Goal: Task Accomplishment & Management: Manage account settings

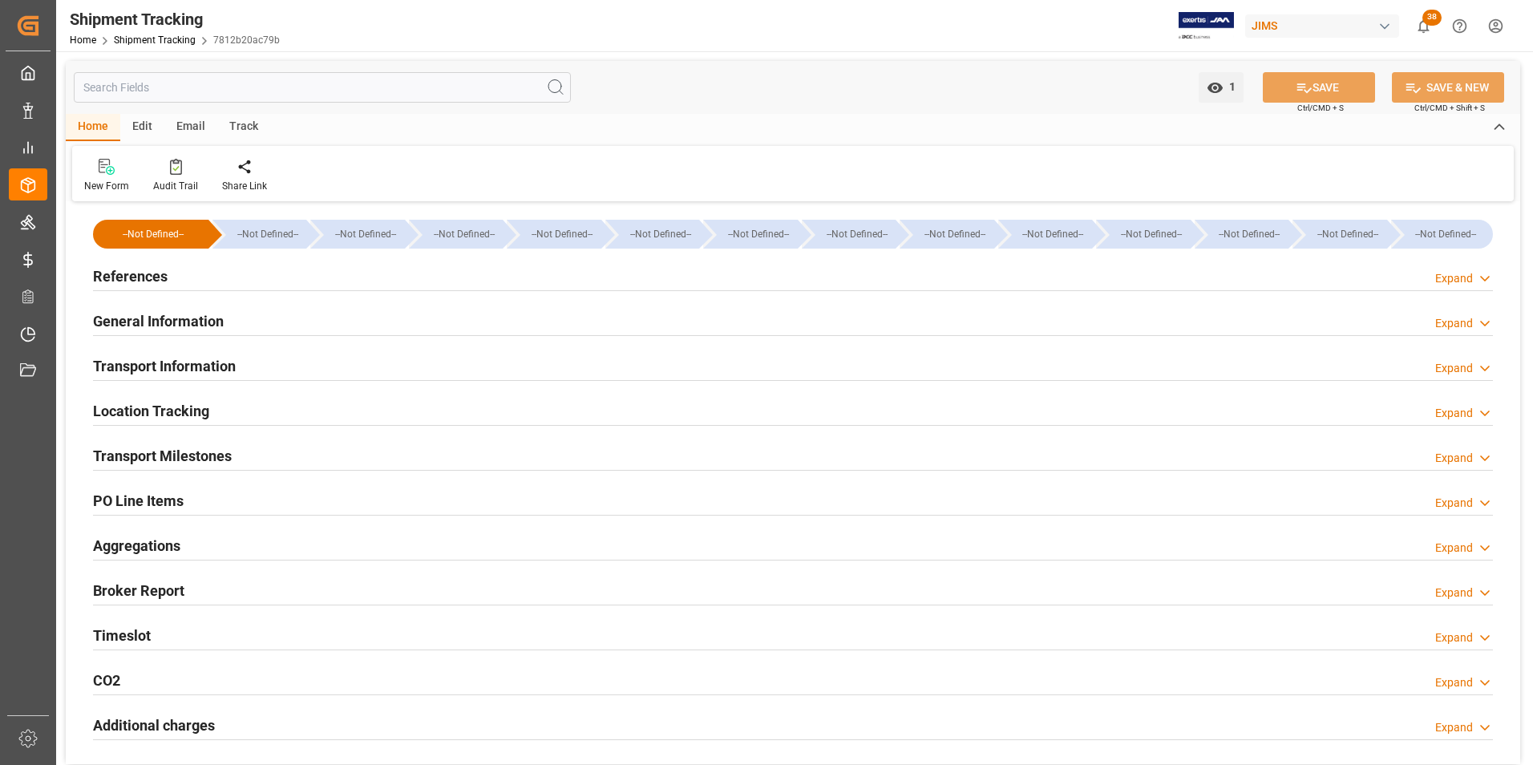
type input "[DATE] 00:00"
type input "[DATE]"
type input "[DATE] 00:00"
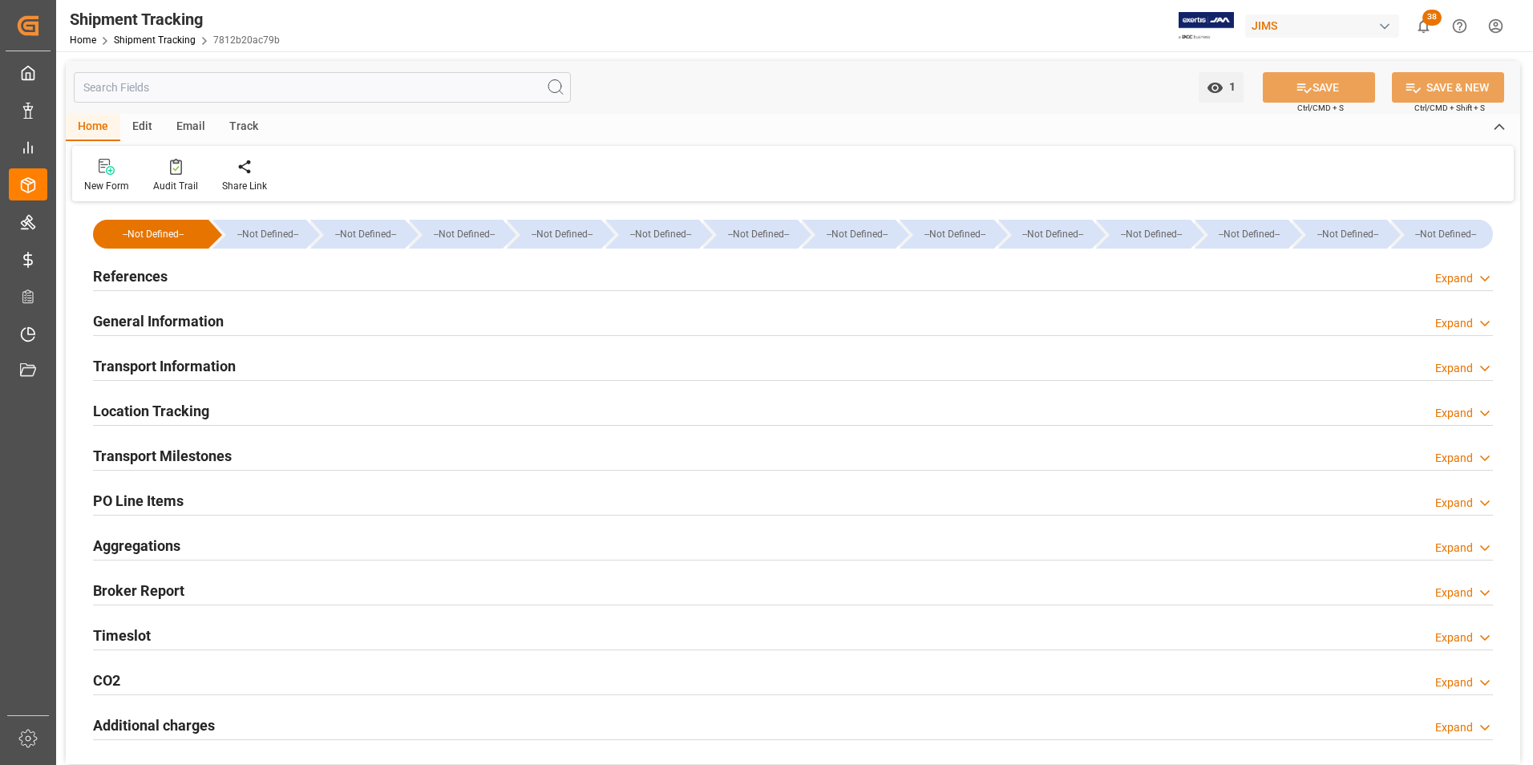
type input "[DATE] 00:00"
type input "[DATE]"
click at [199, 275] on div "References Expand" at bounding box center [793, 275] width 1400 height 30
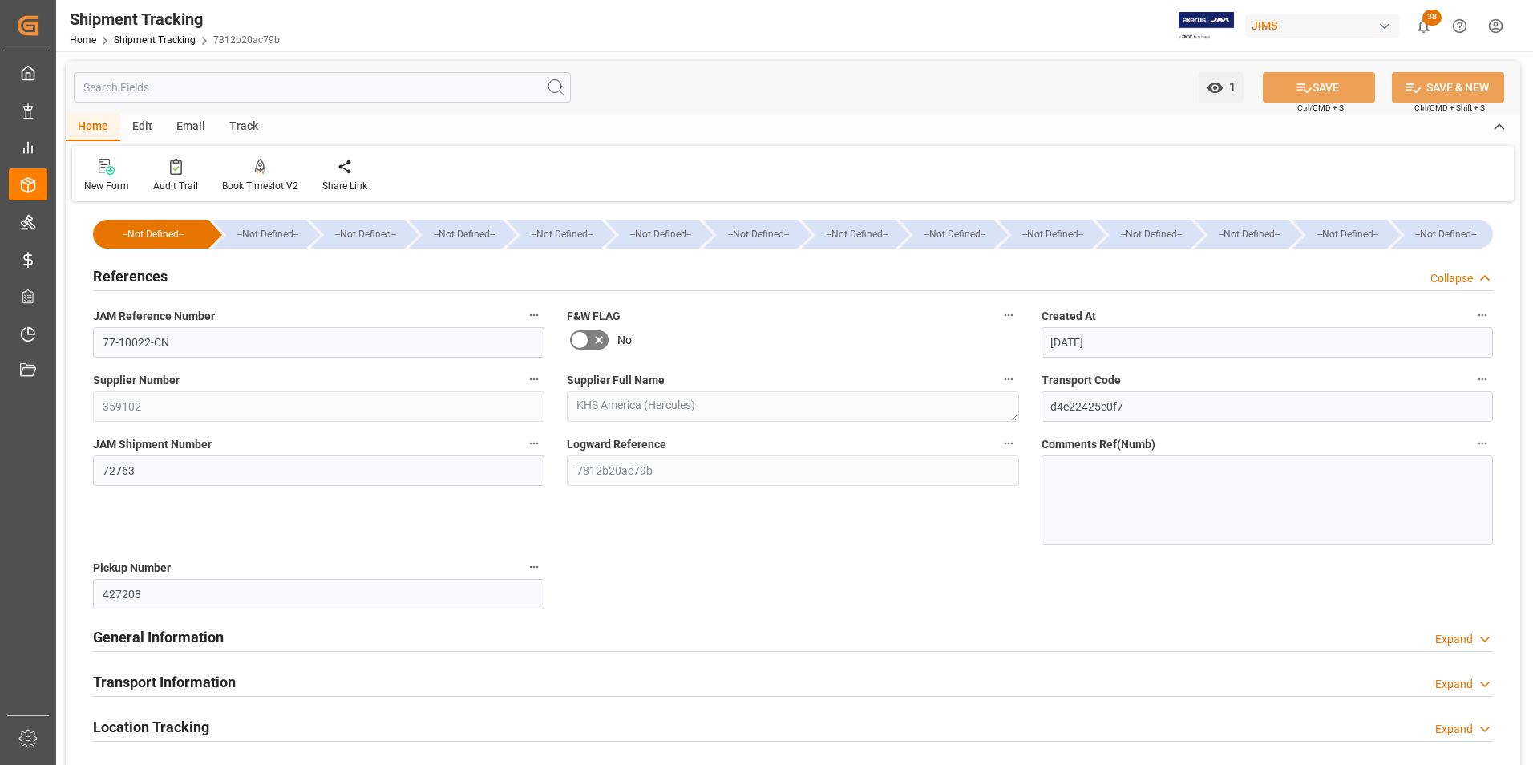
click at [199, 275] on div "References Collapse" at bounding box center [793, 275] width 1400 height 30
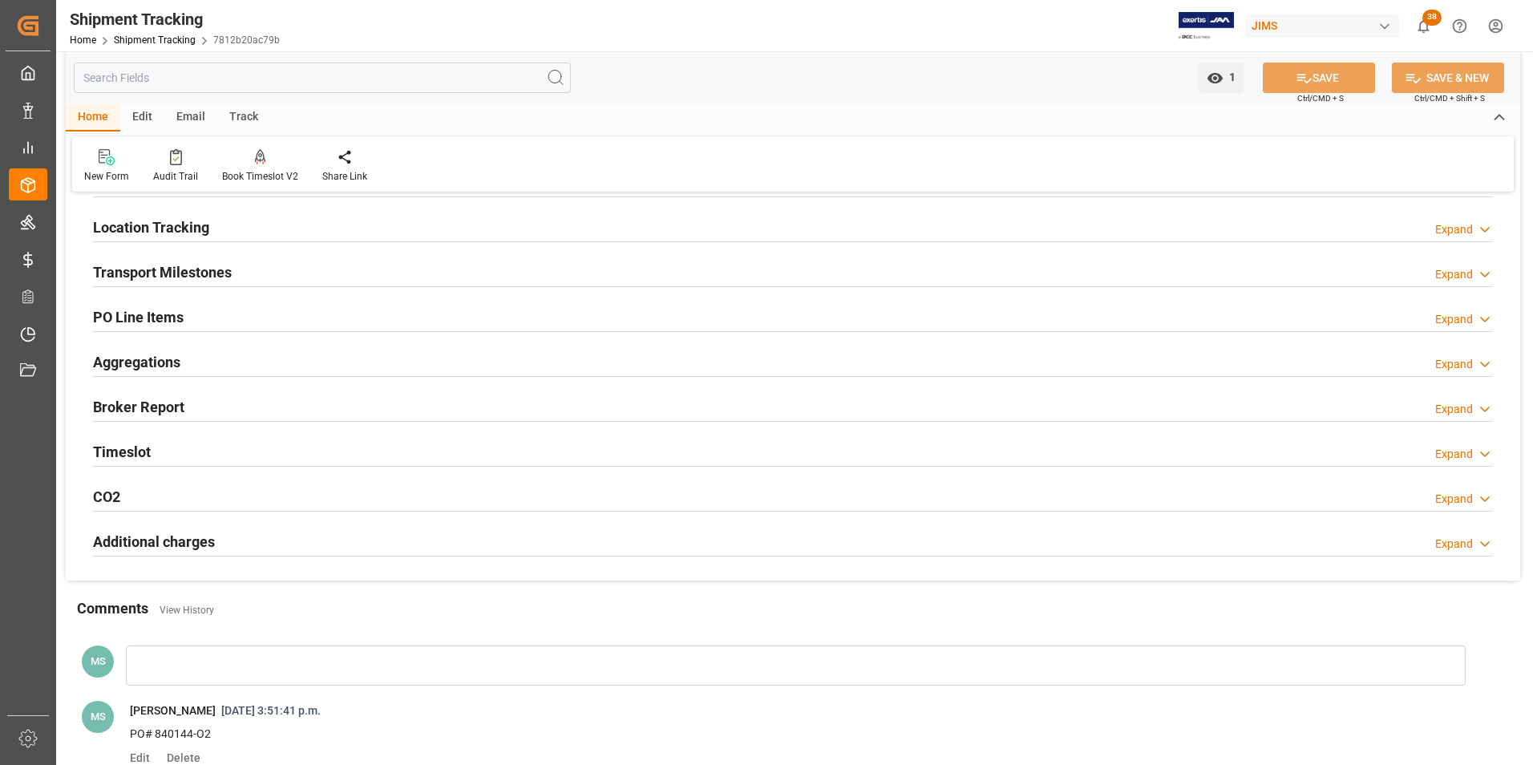
scroll to position [156, 0]
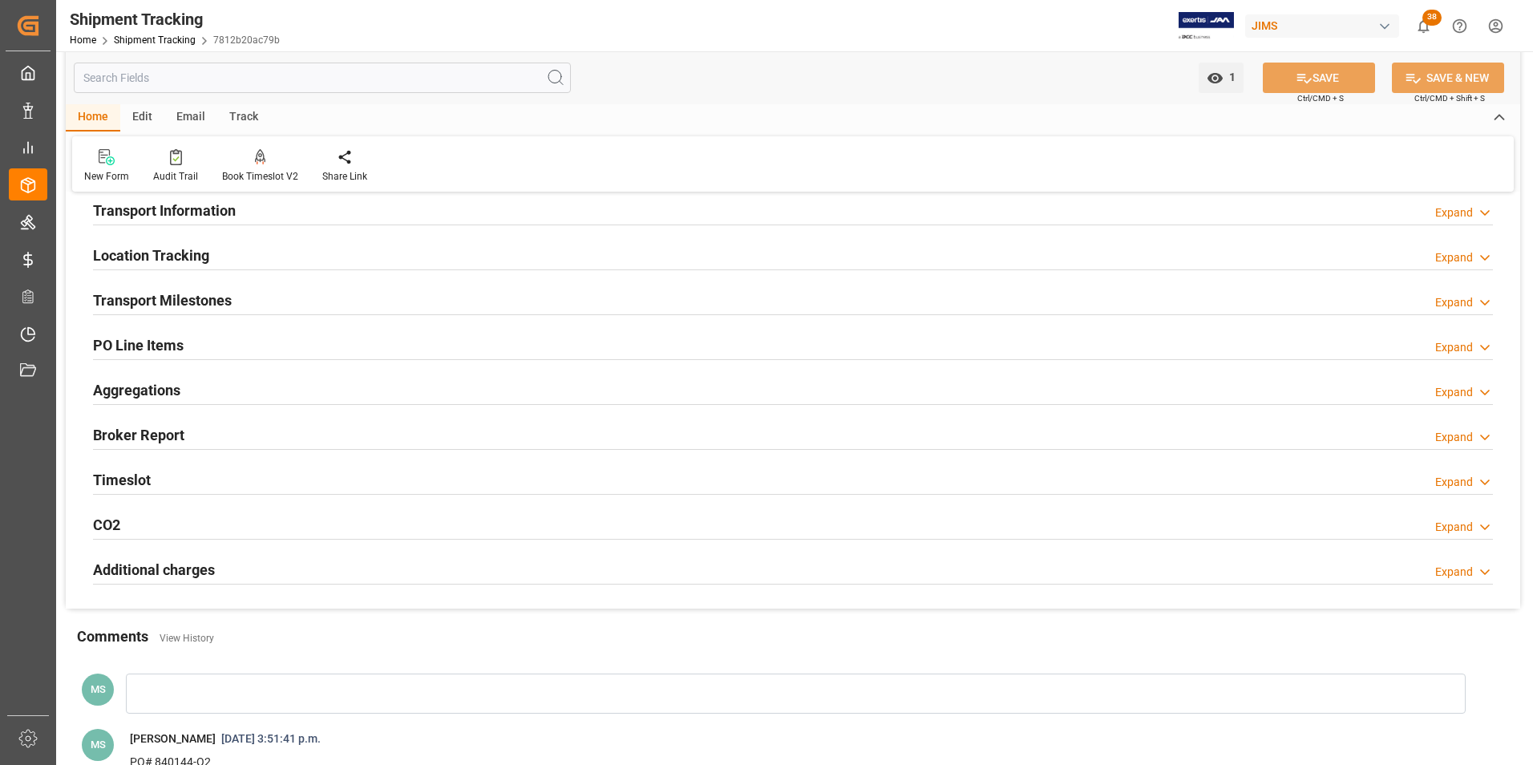
click at [203, 299] on h2 "Transport Milestones" at bounding box center [162, 300] width 139 height 22
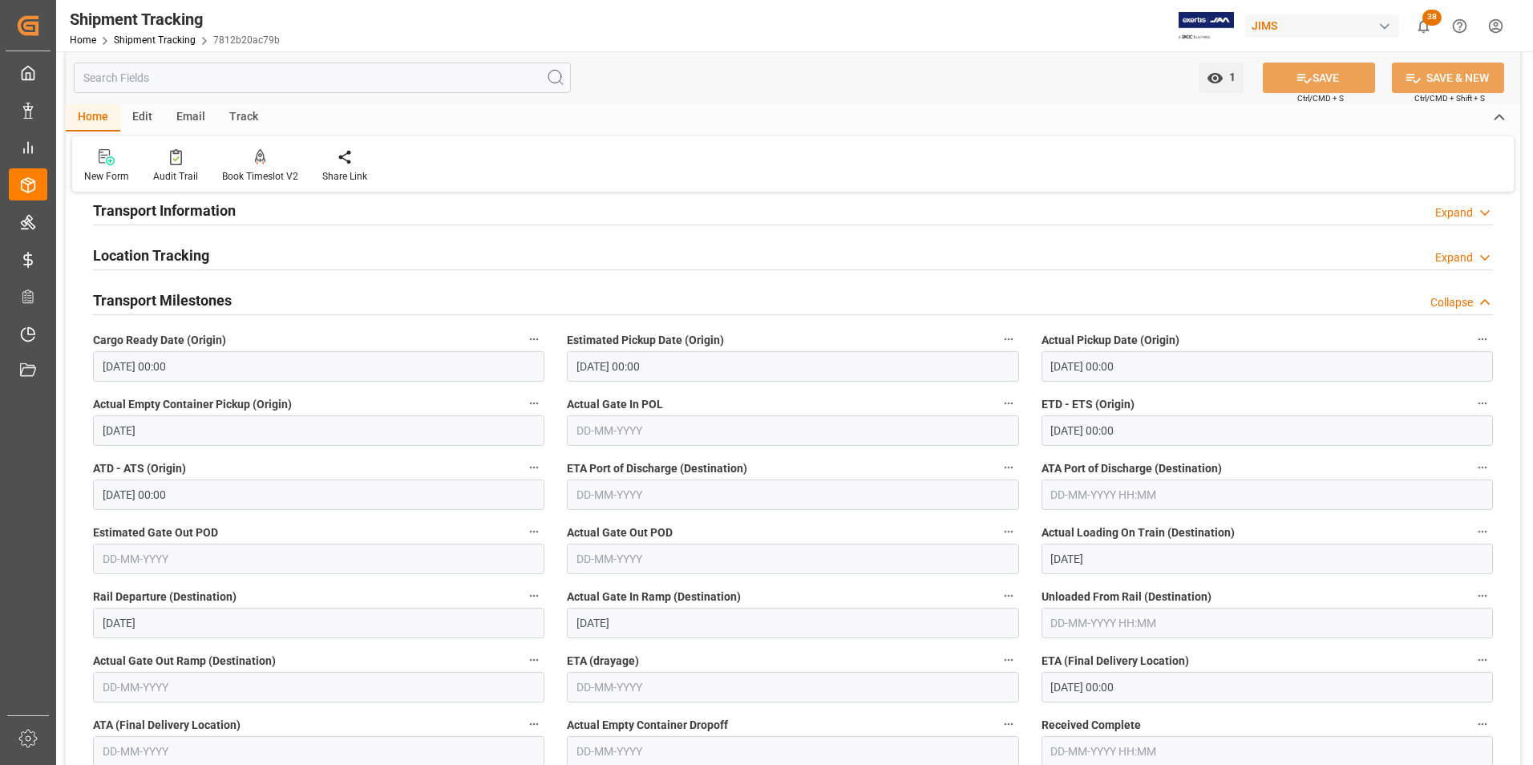
click at [203, 299] on h2 "Transport Milestones" at bounding box center [162, 300] width 139 height 22
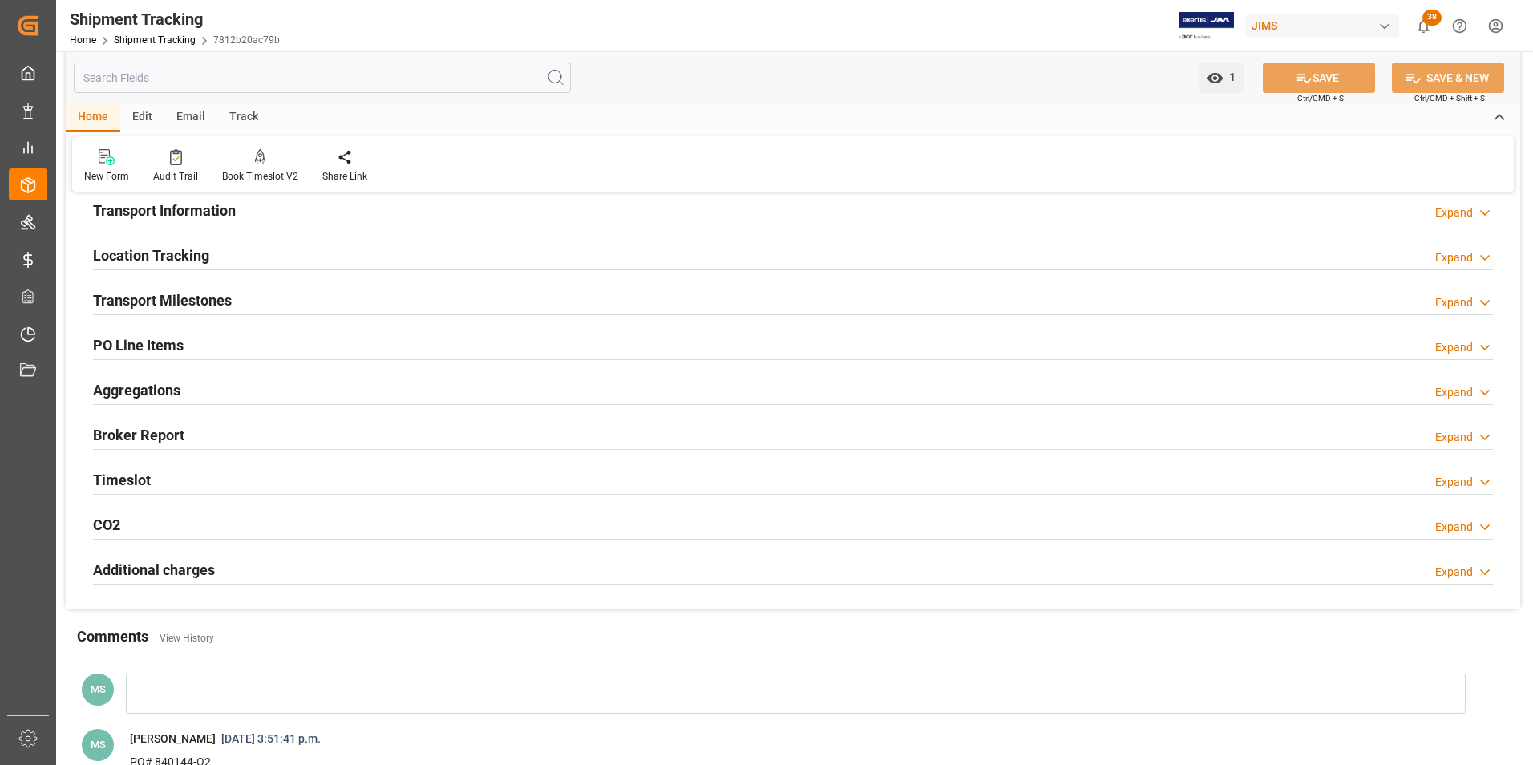
click at [203, 299] on h2 "Transport Milestones" at bounding box center [162, 300] width 139 height 22
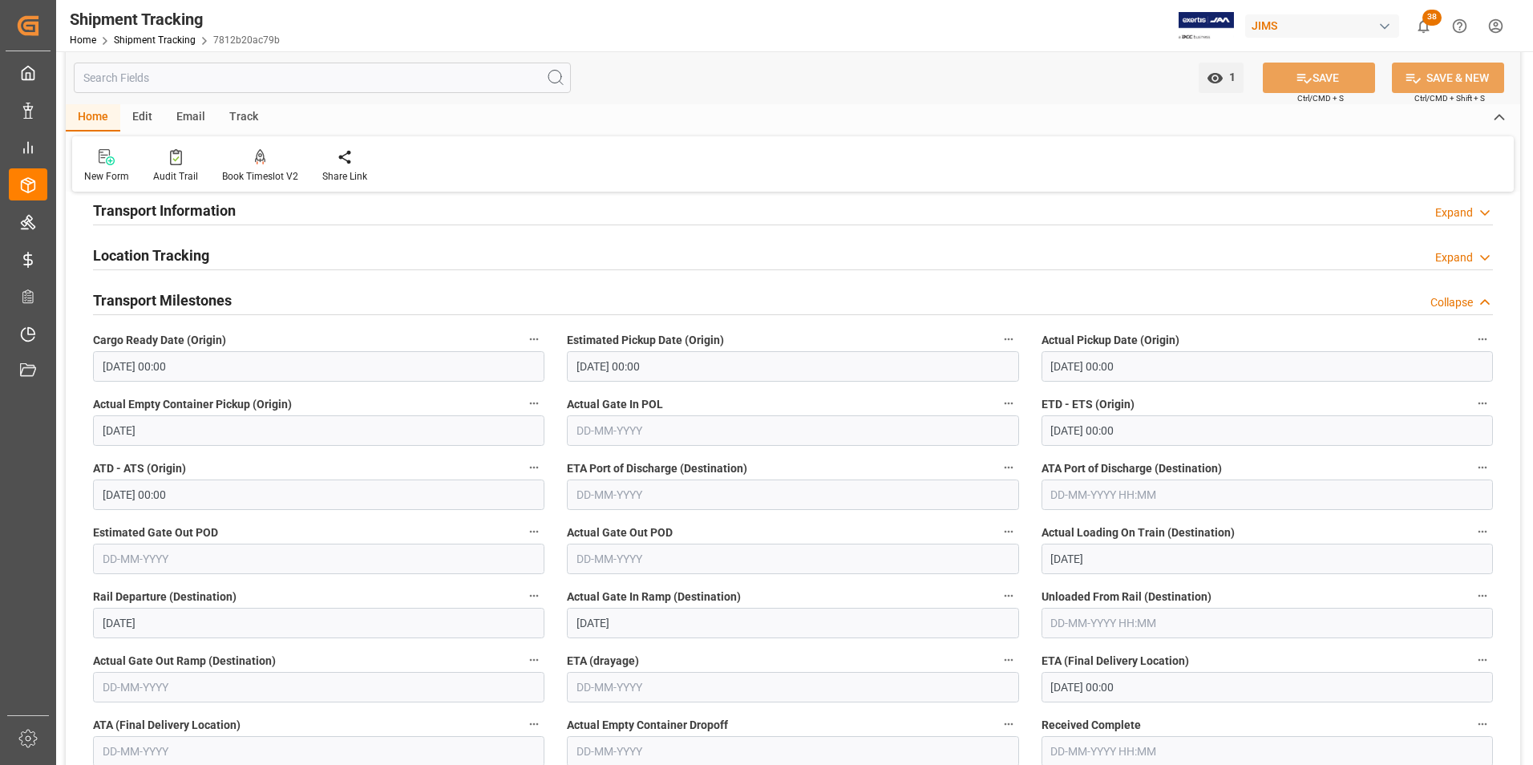
click at [203, 299] on h2 "Transport Milestones" at bounding box center [162, 300] width 139 height 22
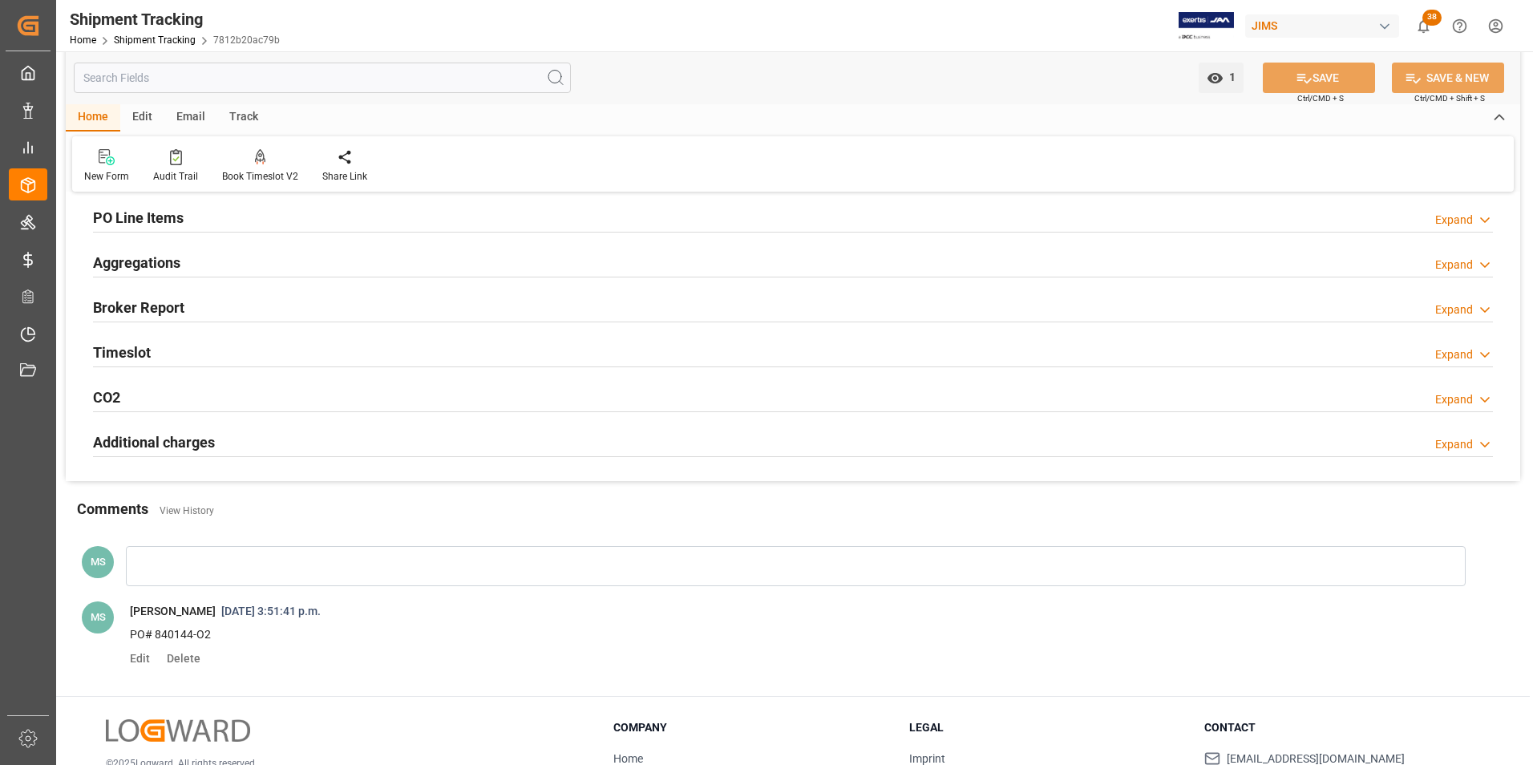
scroll to position [316, 0]
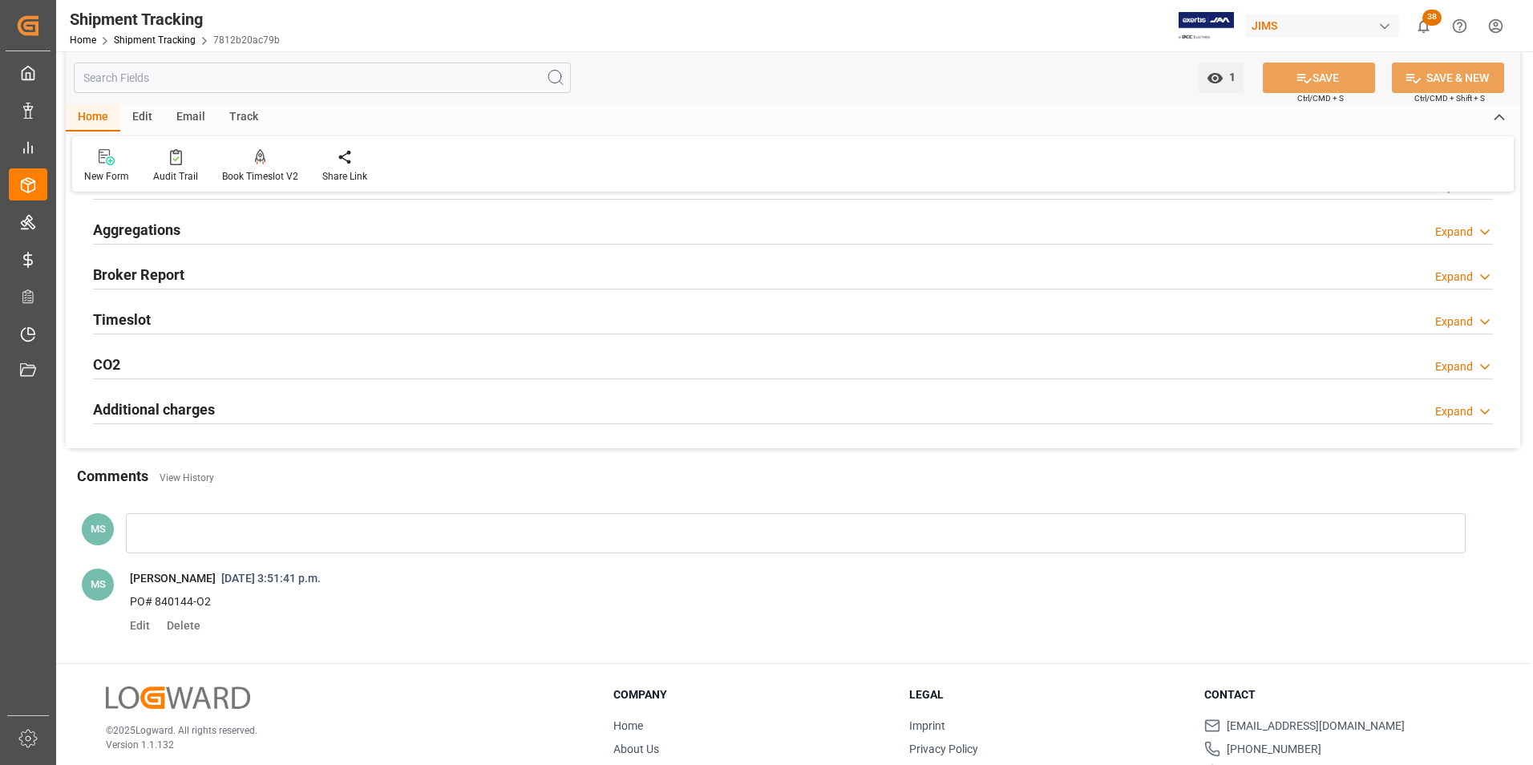
click at [196, 320] on div "Timeslot Expand" at bounding box center [793, 318] width 1400 height 30
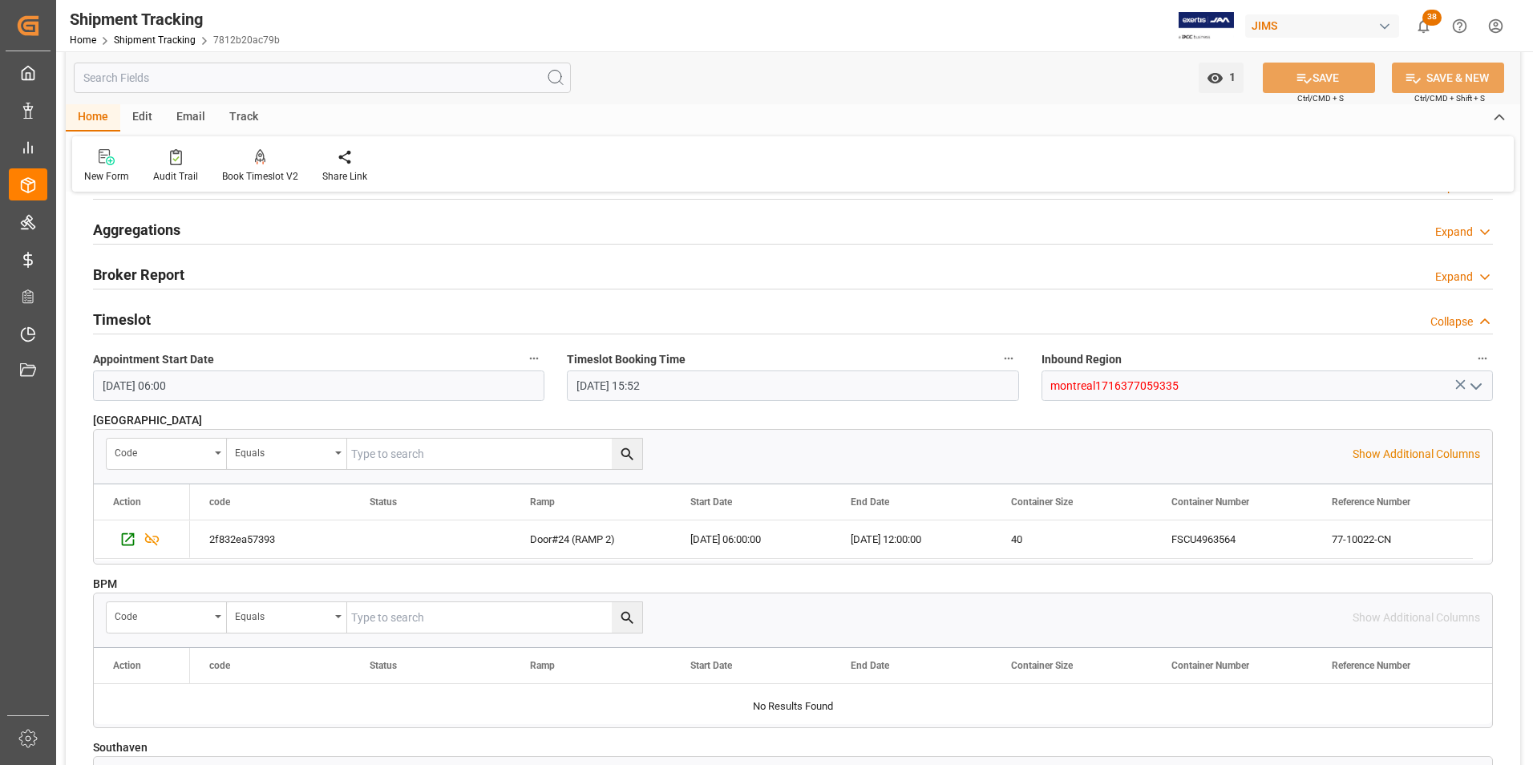
click at [307, 321] on div "Timeslot Collapse" at bounding box center [793, 318] width 1400 height 30
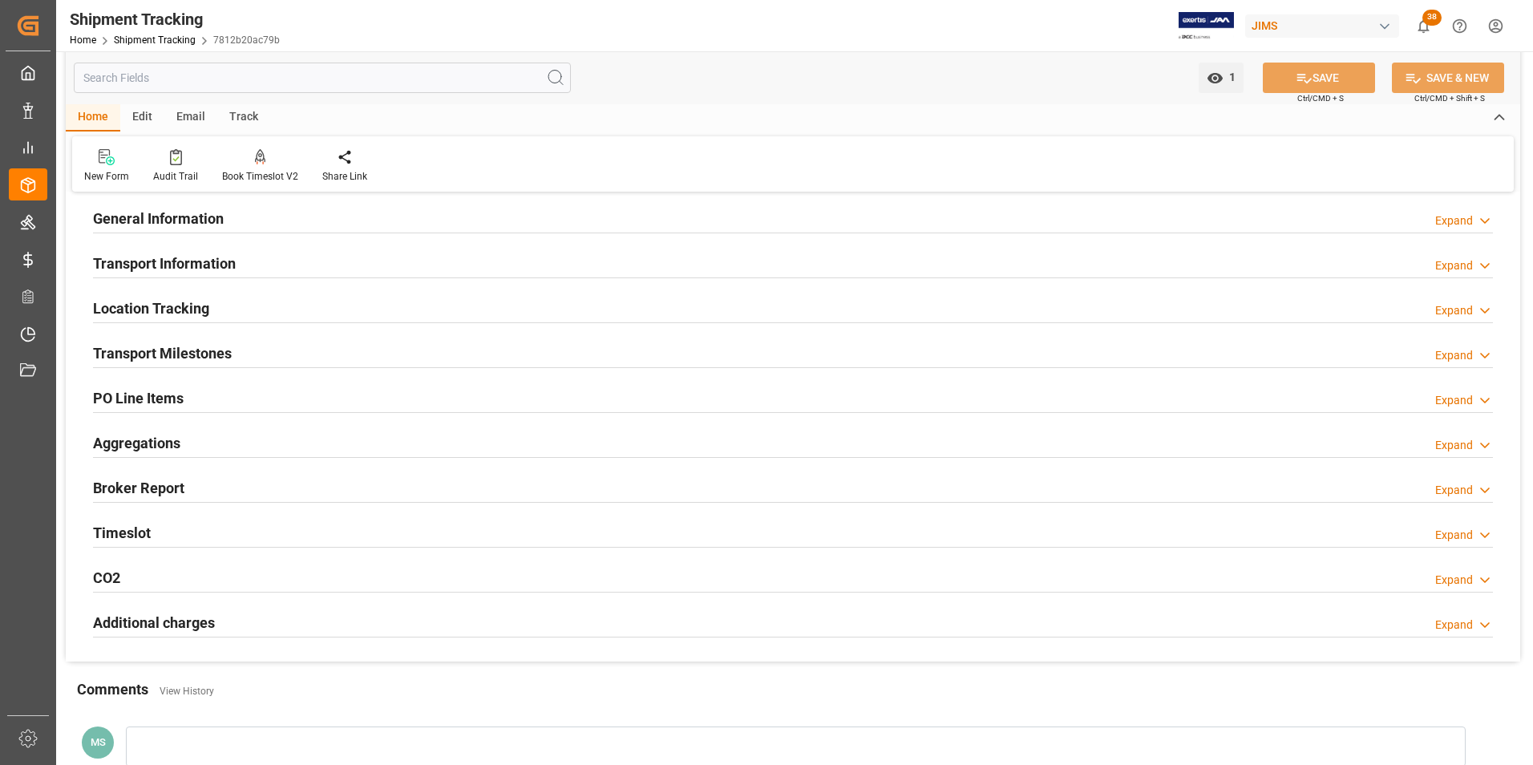
scroll to position [75, 0]
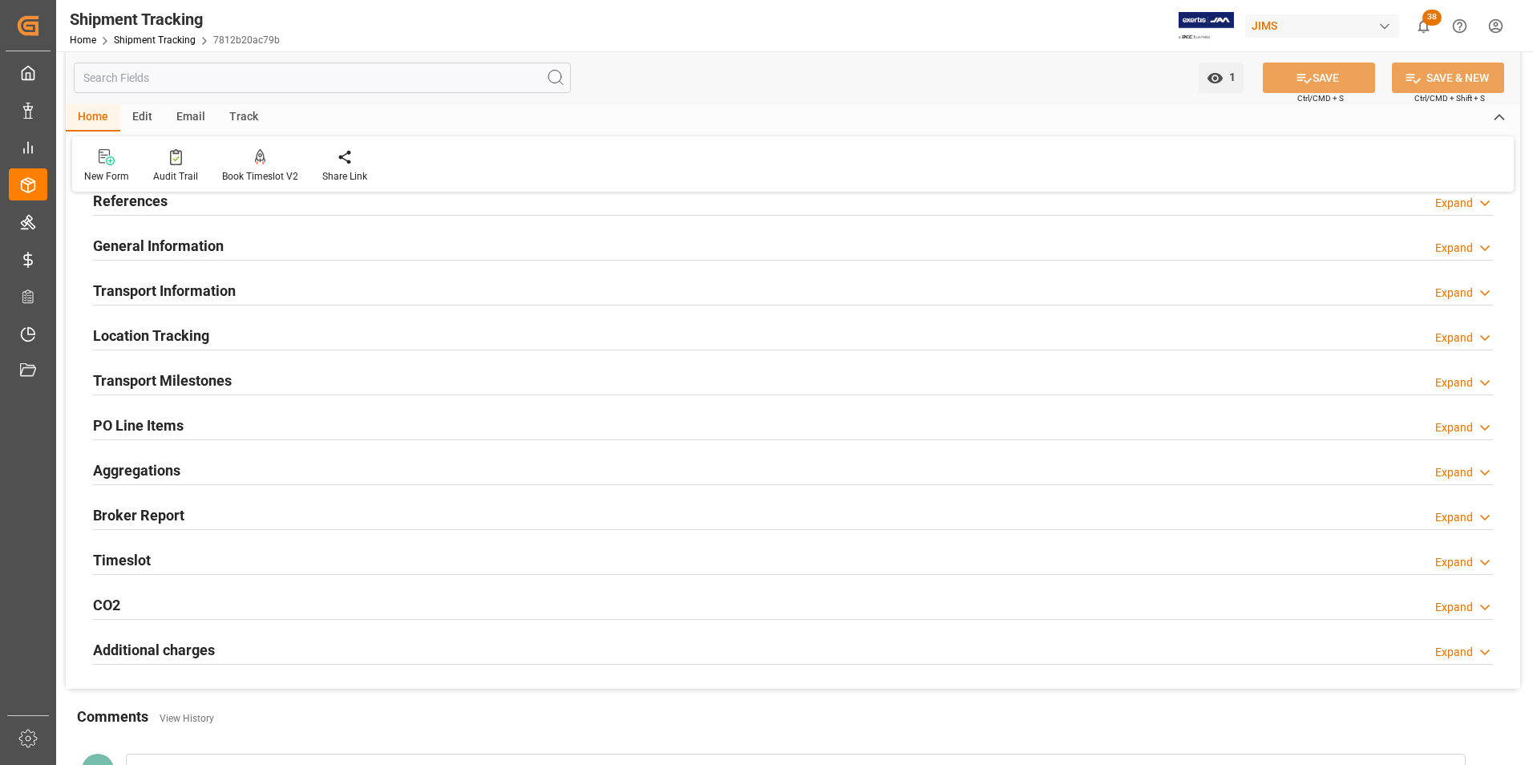
click at [300, 370] on div "Transport Milestones Expand" at bounding box center [793, 379] width 1400 height 30
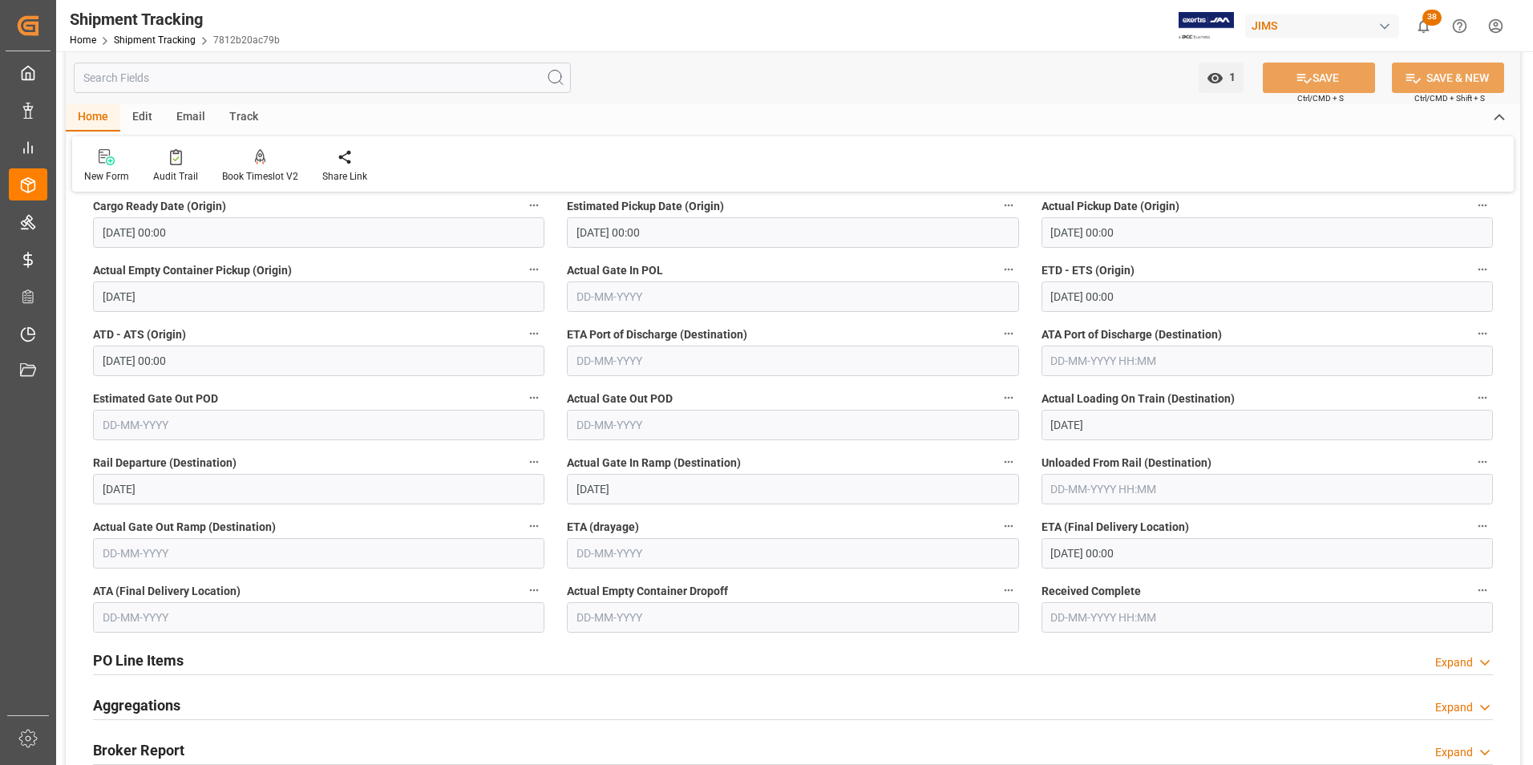
scroll to position [316, 0]
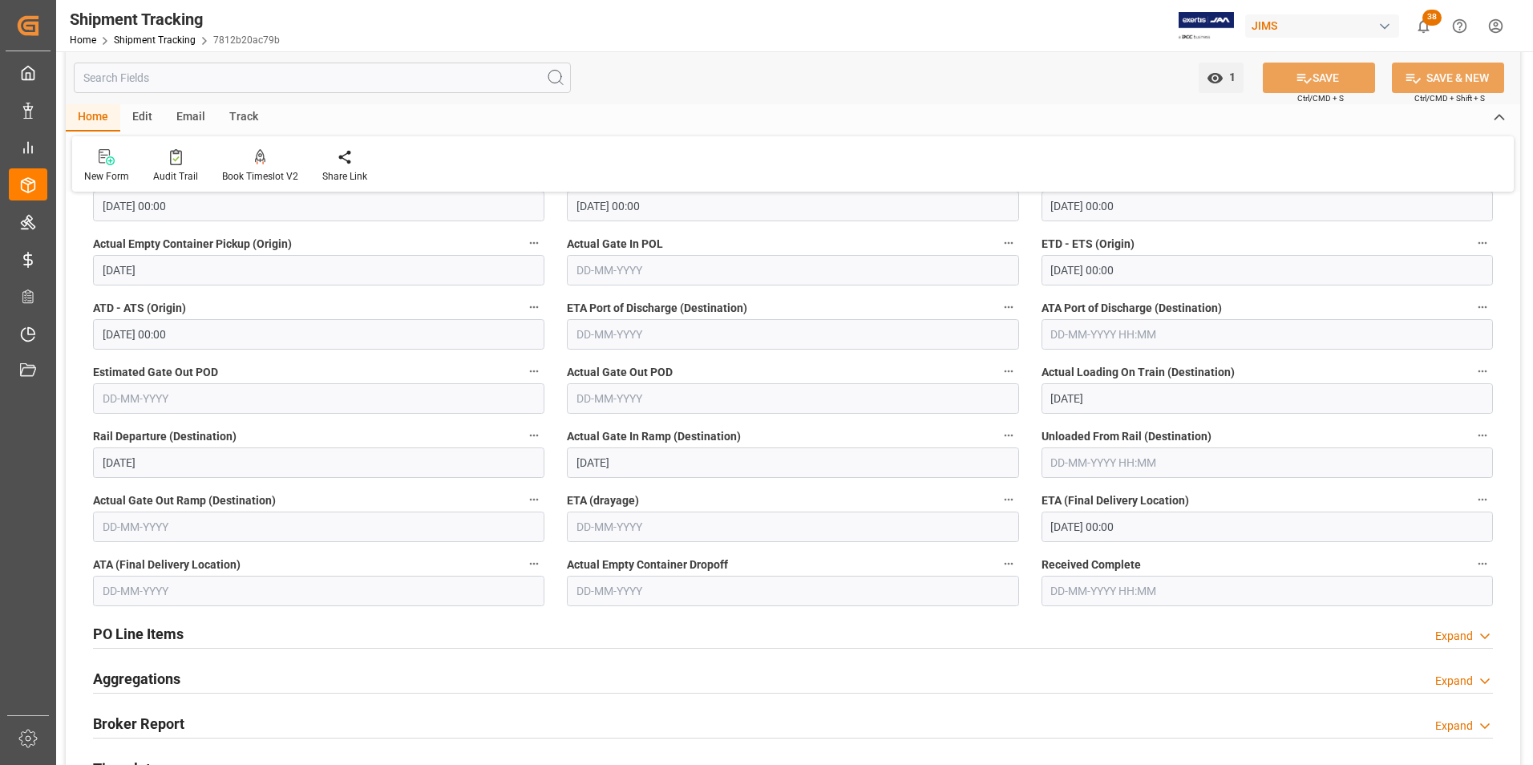
click at [1258, 532] on input "[DATE] 00:00" at bounding box center [1266, 526] width 451 height 30
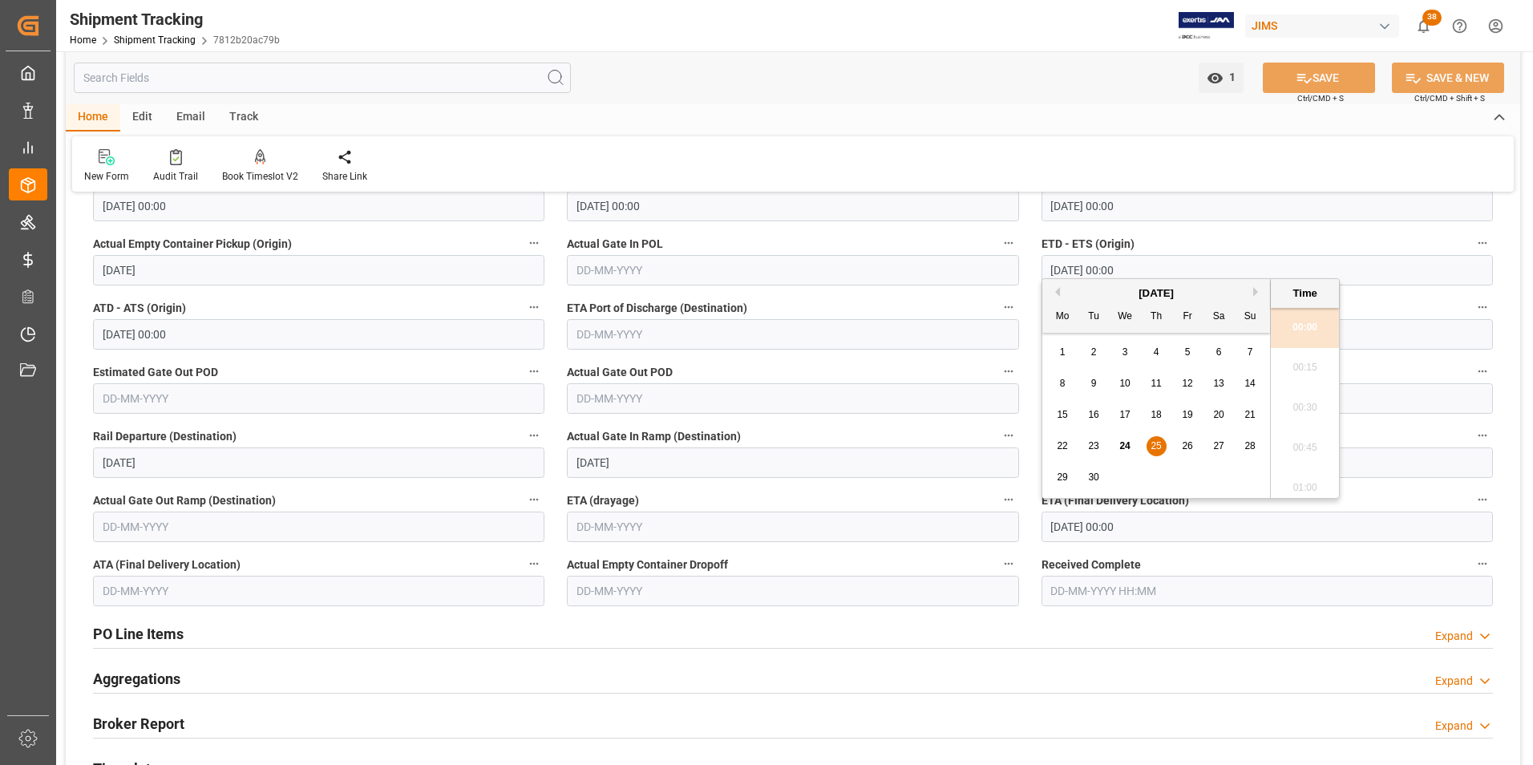
click at [1058, 477] on span "29" at bounding box center [1061, 476] width 10 height 11
type input "[DATE] 00:00"
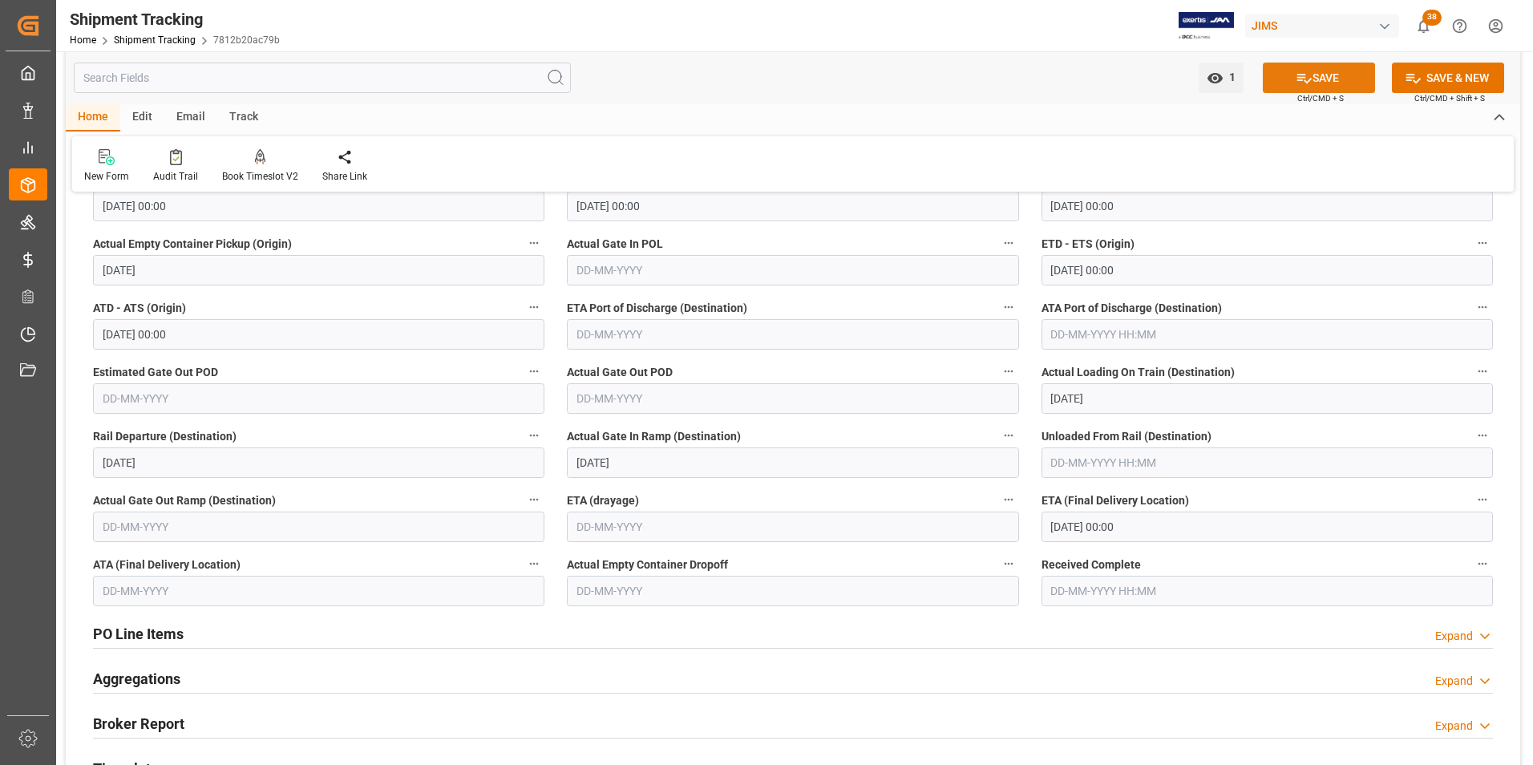
click at [1311, 71] on button "SAVE" at bounding box center [1319, 78] width 112 height 30
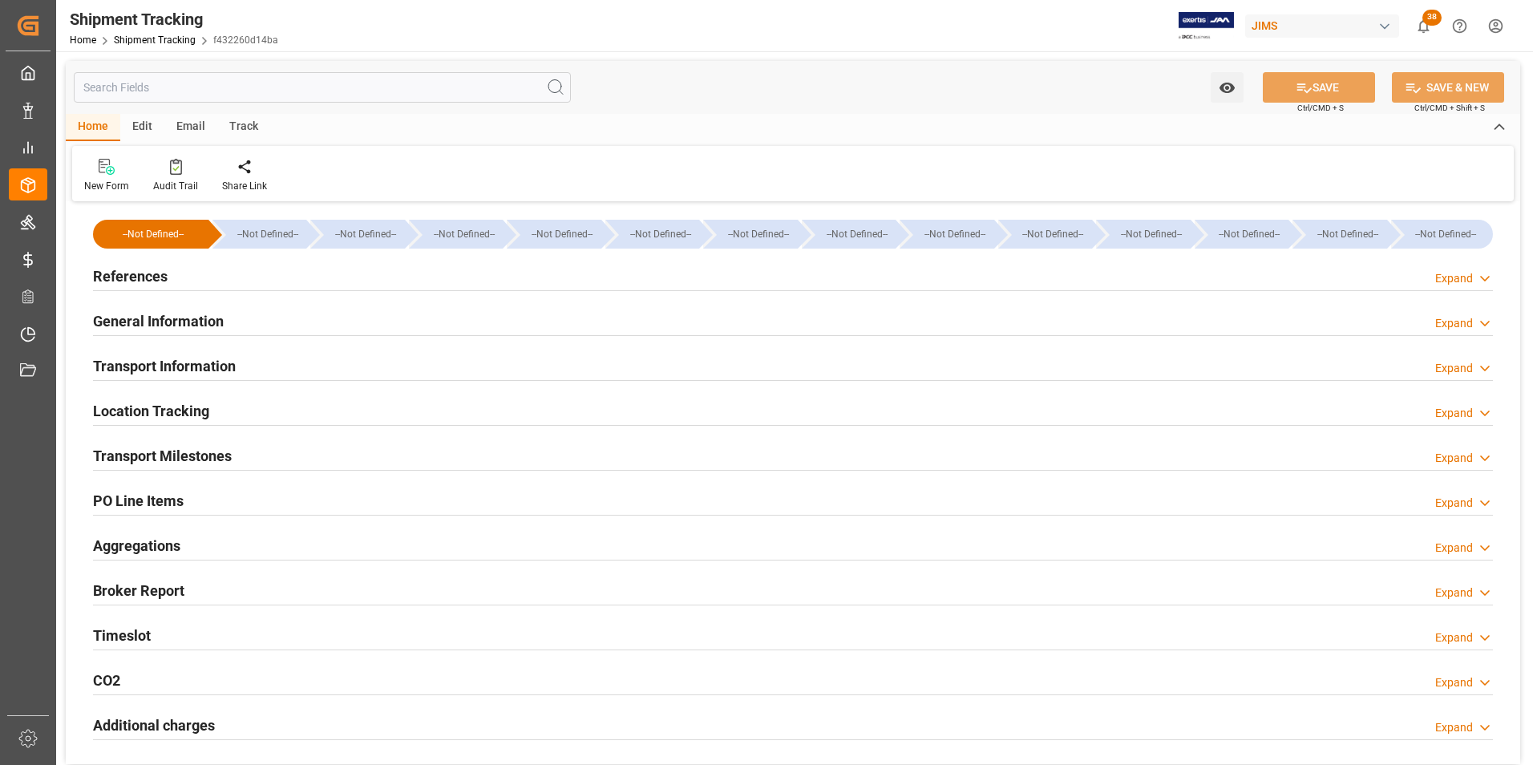
type input "[DATE] 00:00"
type input "[DATE]"
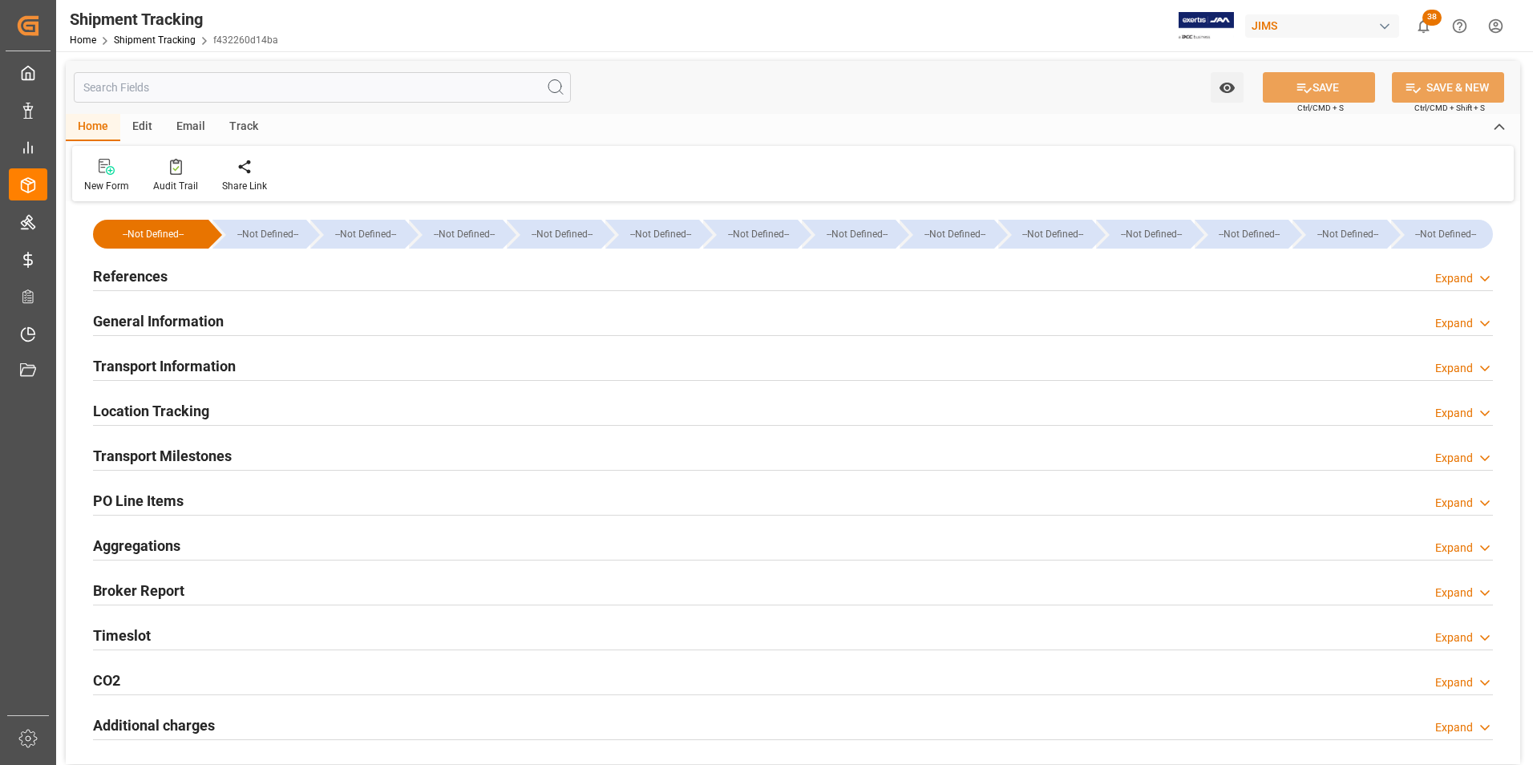
type input "[DATE]"
type input "24-09-2025"
click at [229, 460] on h2 "Transport Milestones" at bounding box center [162, 456] width 139 height 22
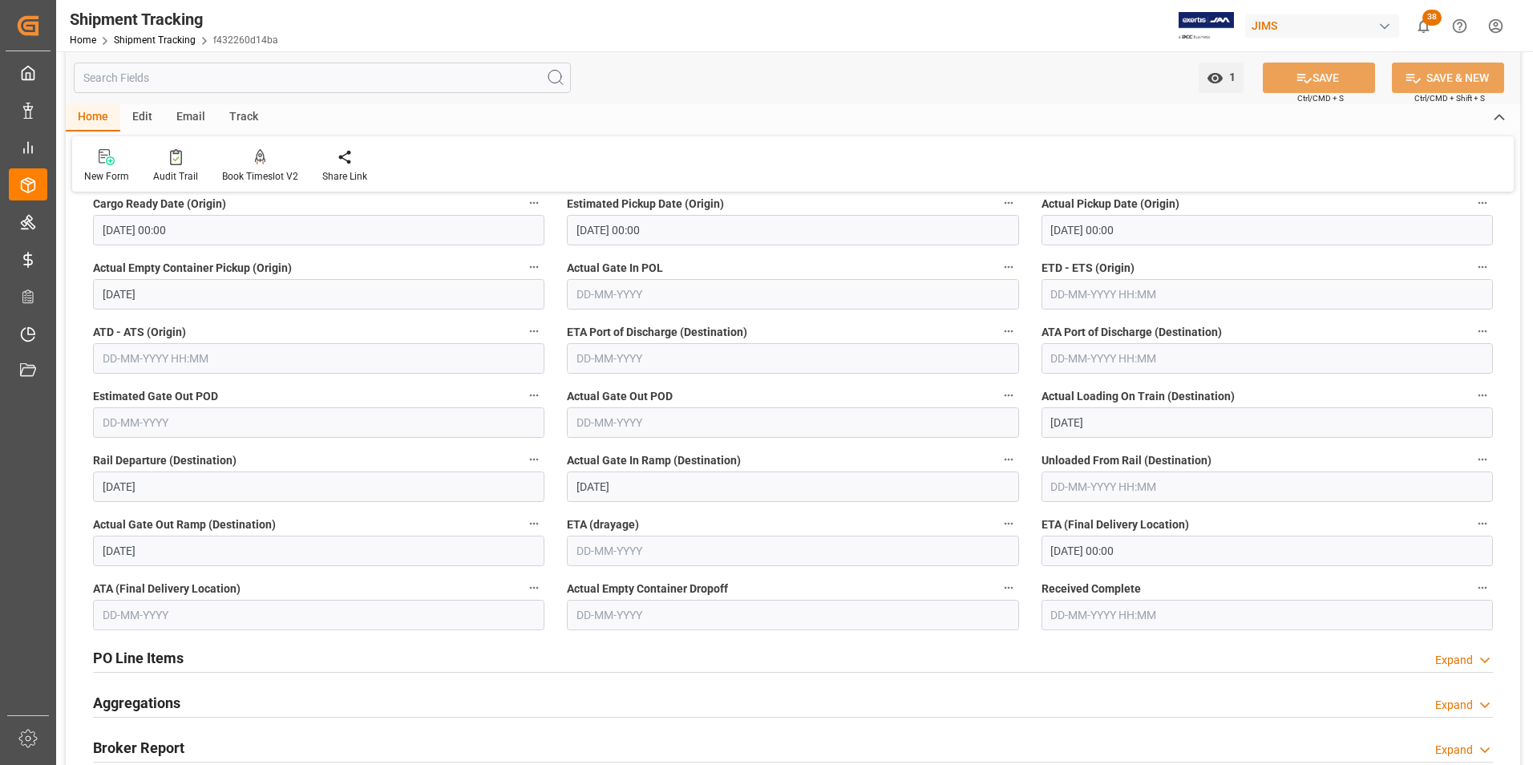
scroll to position [321, 0]
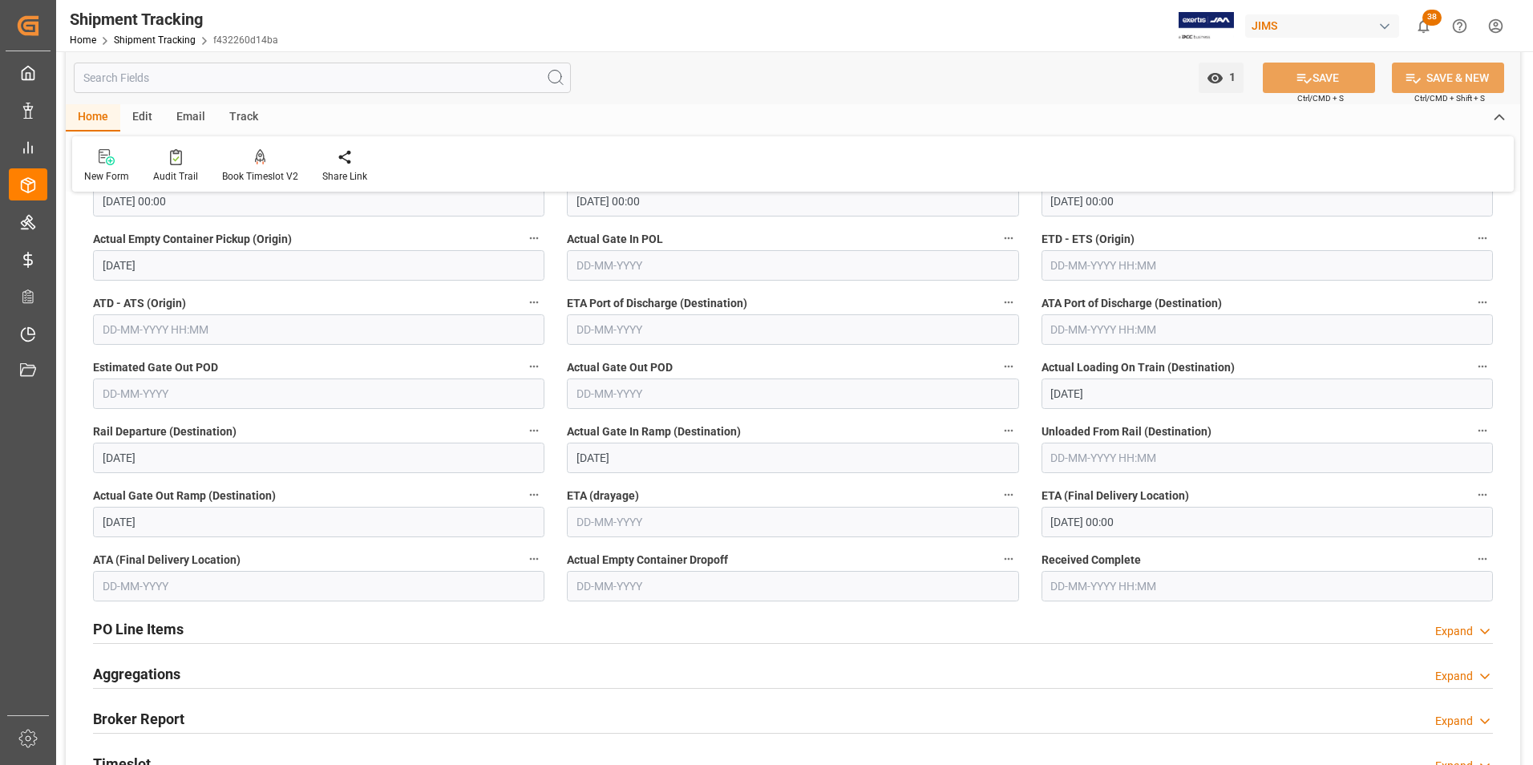
click at [1209, 519] on input "30-09-2025 00:00" at bounding box center [1266, 522] width 451 height 30
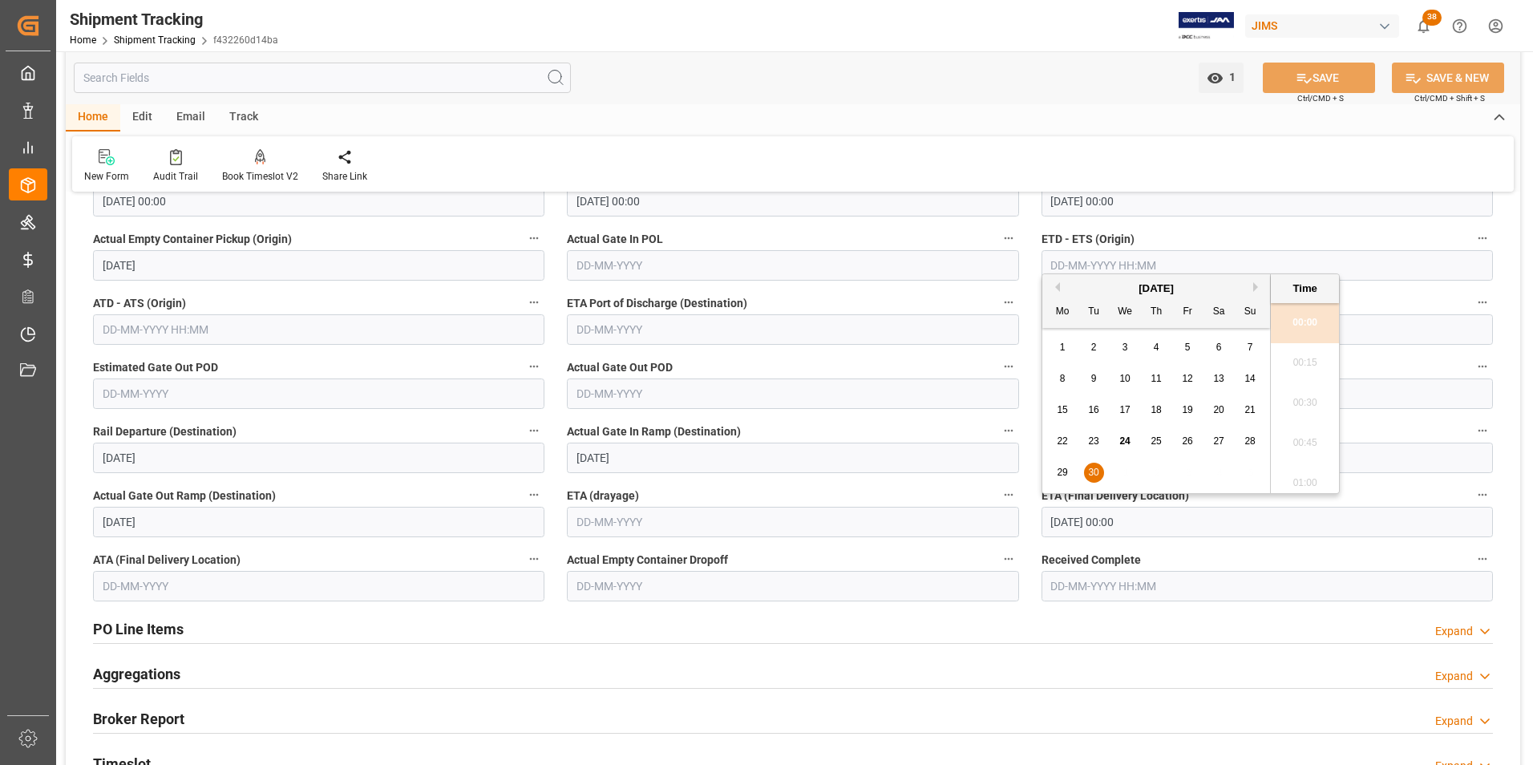
click at [1058, 471] on span "29" at bounding box center [1061, 472] width 10 height 11
type input "[DATE] 00:00"
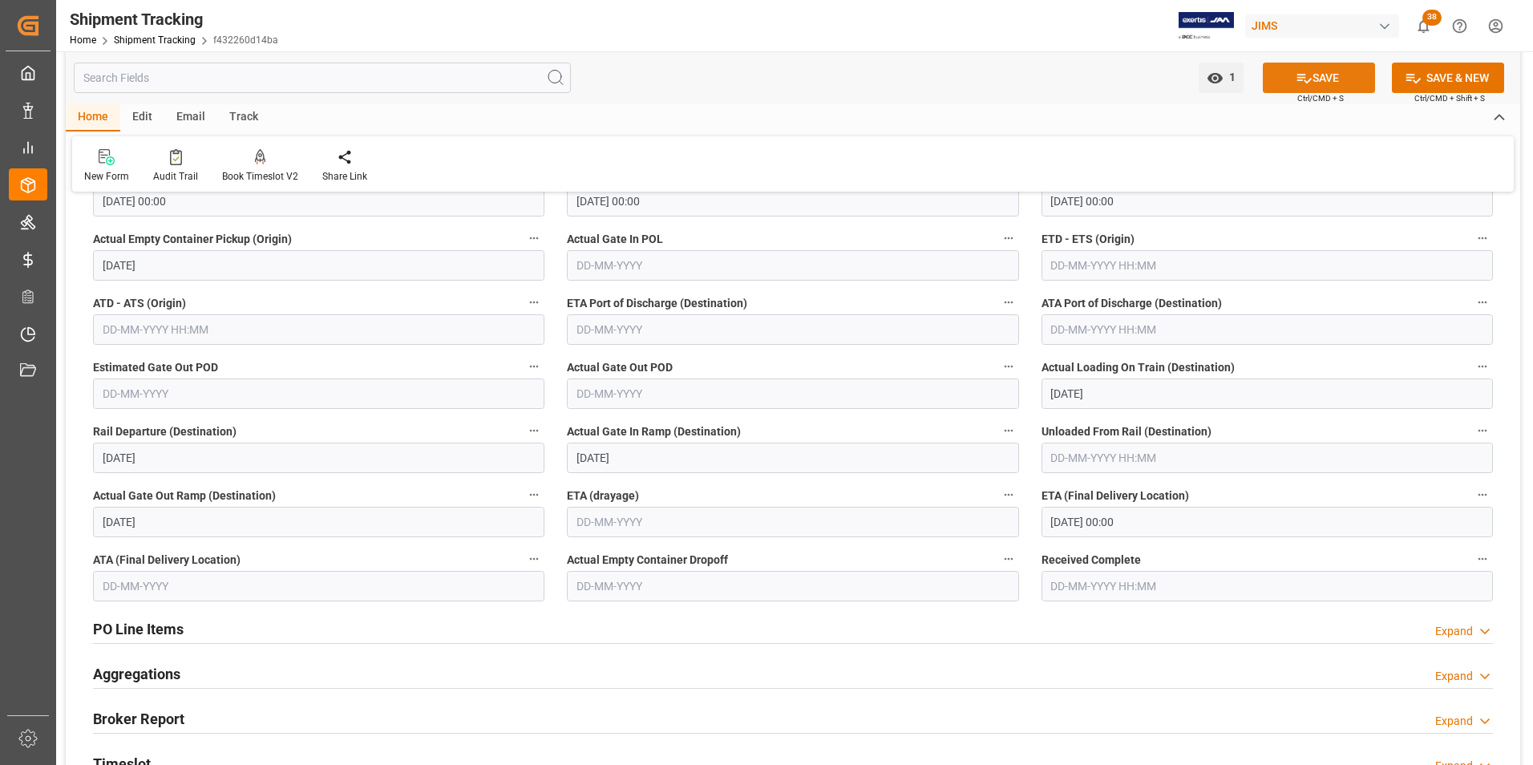
click at [1325, 63] on button "SAVE" at bounding box center [1319, 78] width 112 height 30
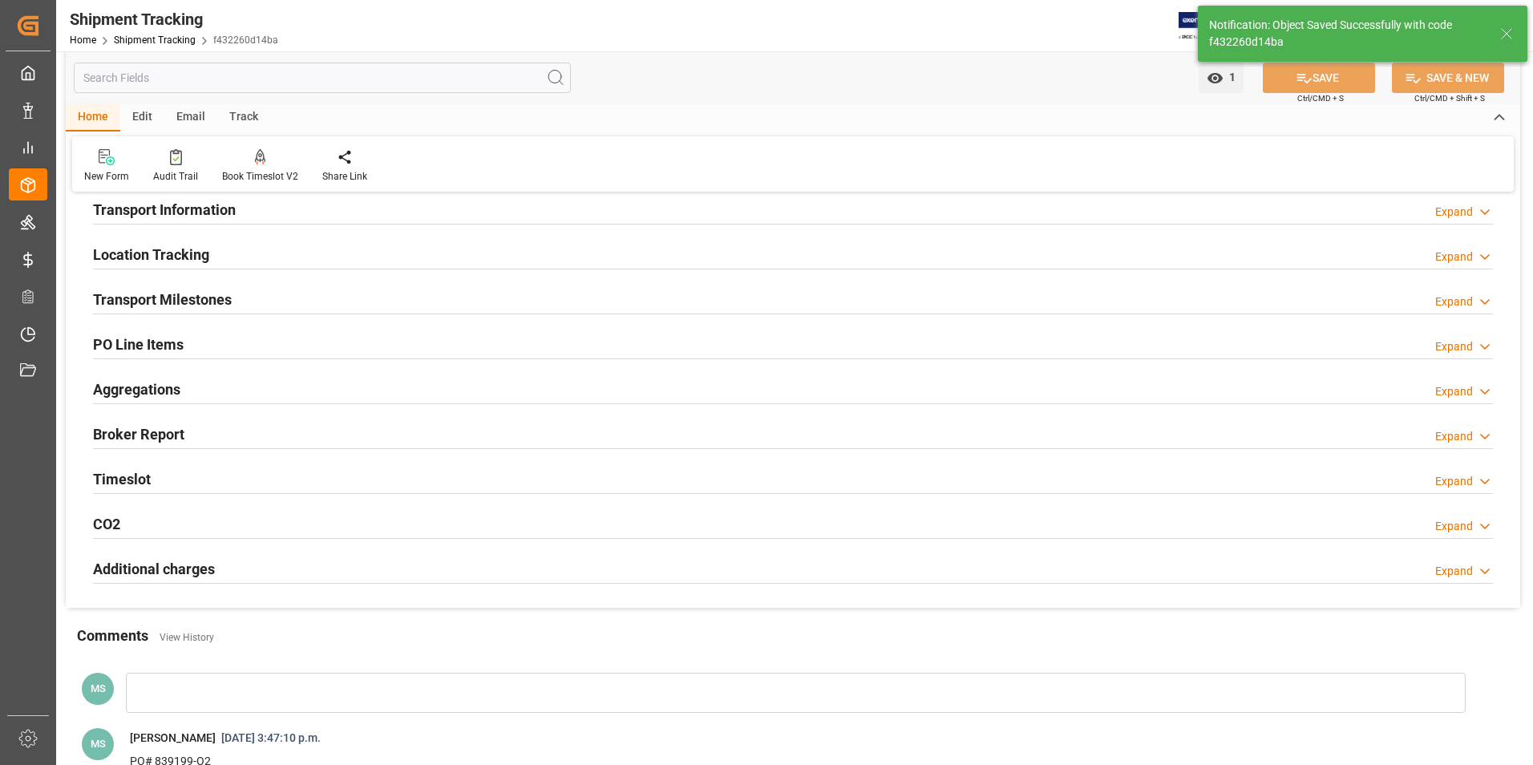
scroll to position [80, 0]
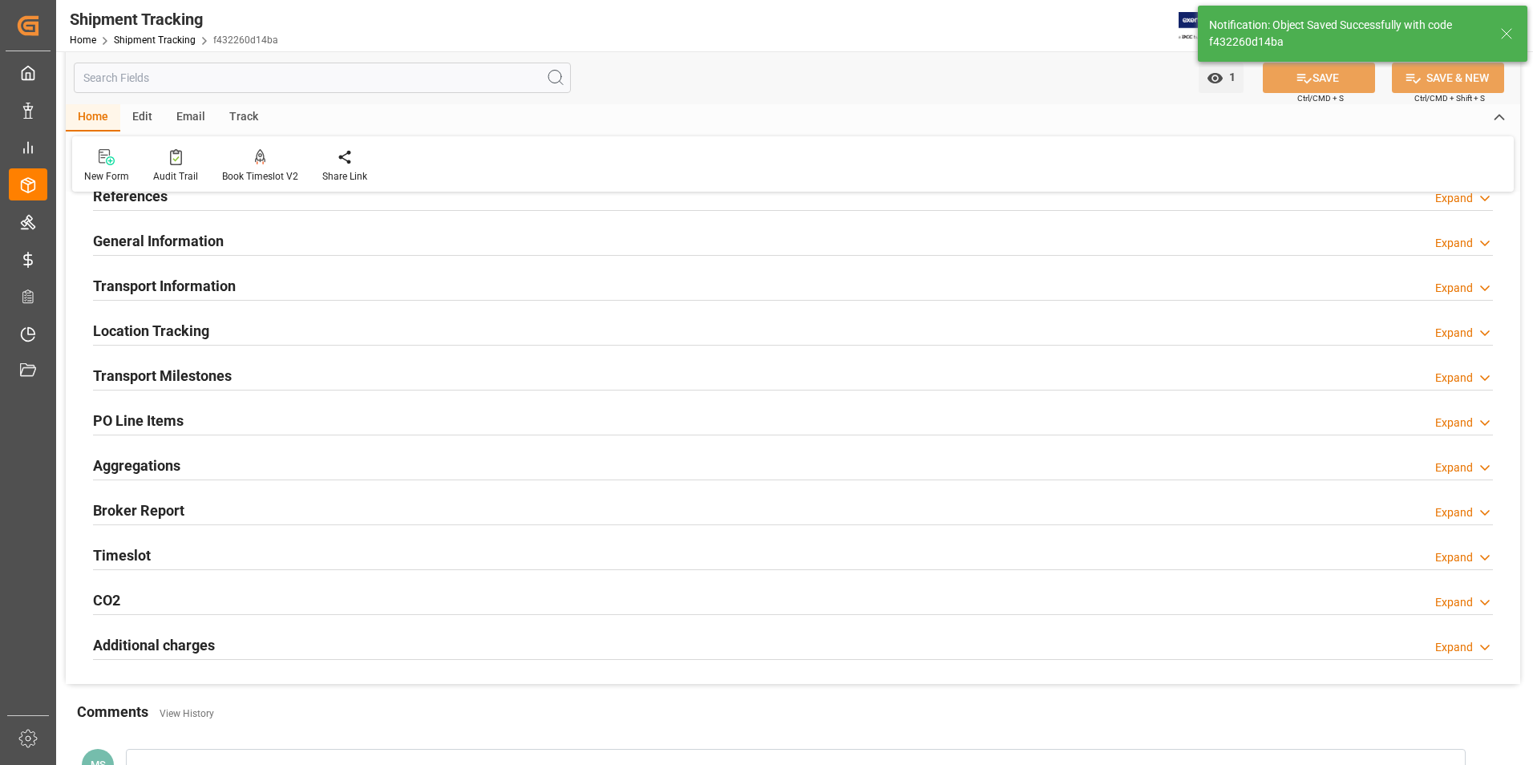
click at [380, 382] on div "Transport Milestones Expand" at bounding box center [793, 374] width 1400 height 30
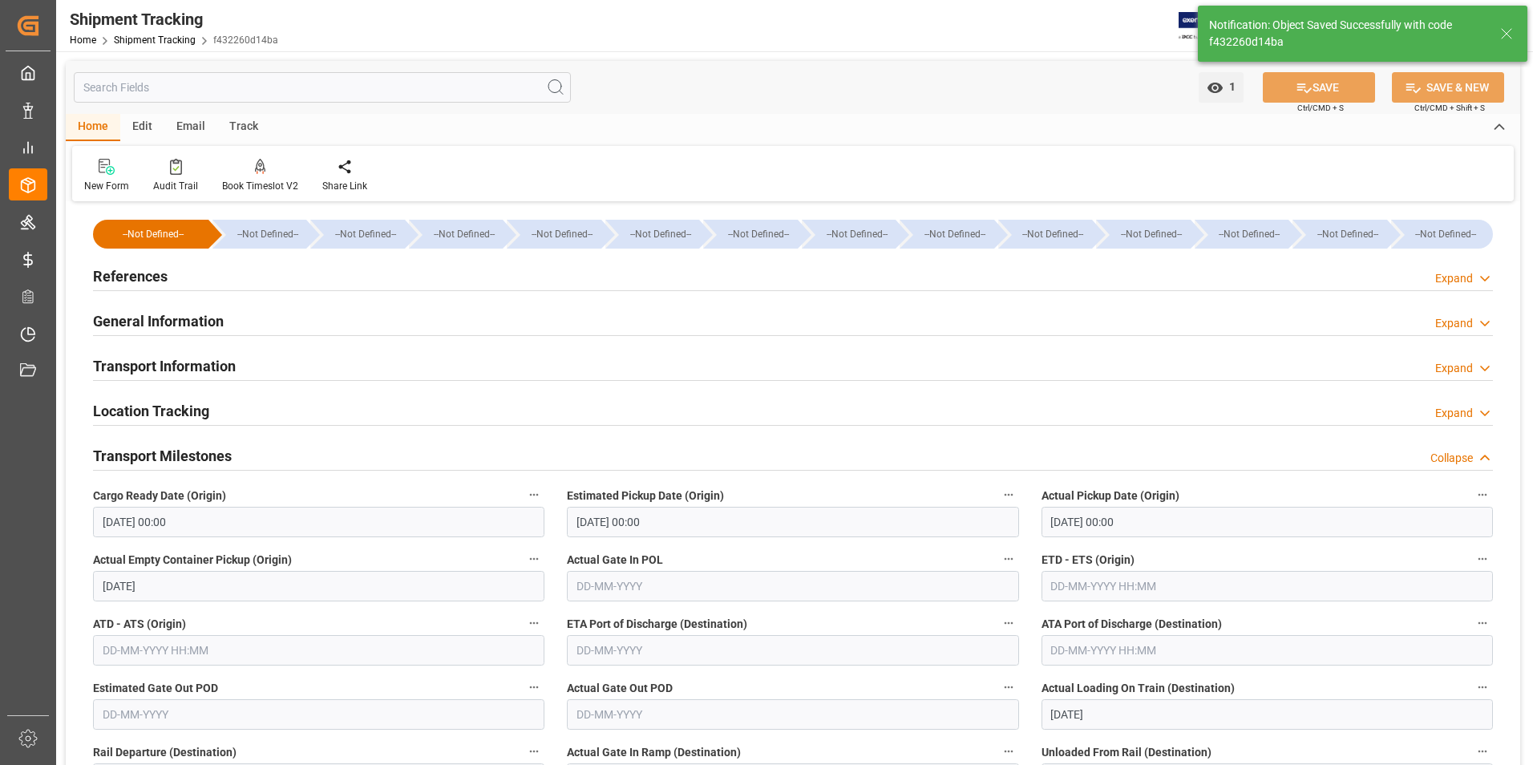
click at [354, 442] on div "Transport Milestones Collapse" at bounding box center [793, 454] width 1400 height 30
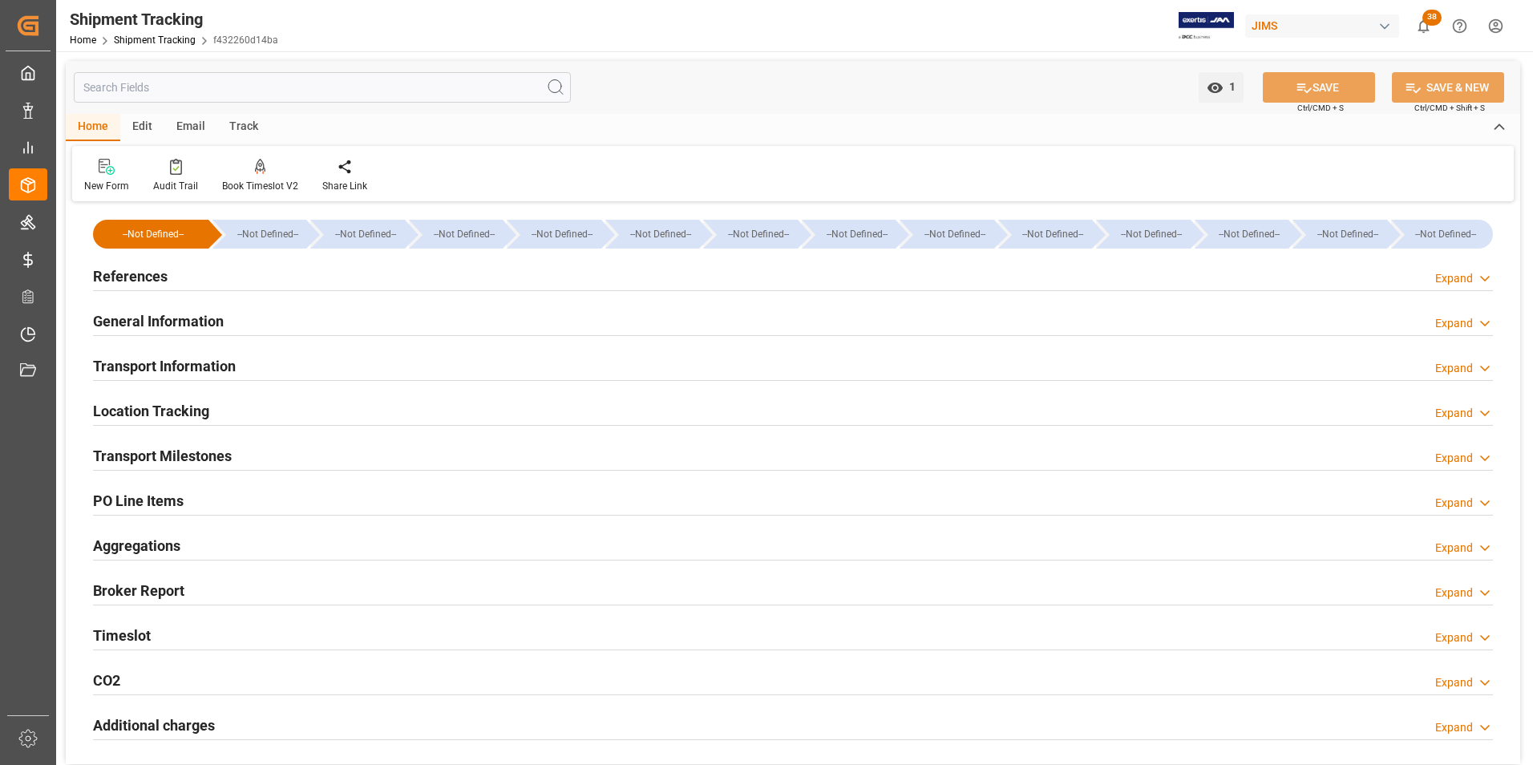
click at [289, 282] on div "References Expand" at bounding box center [793, 275] width 1400 height 30
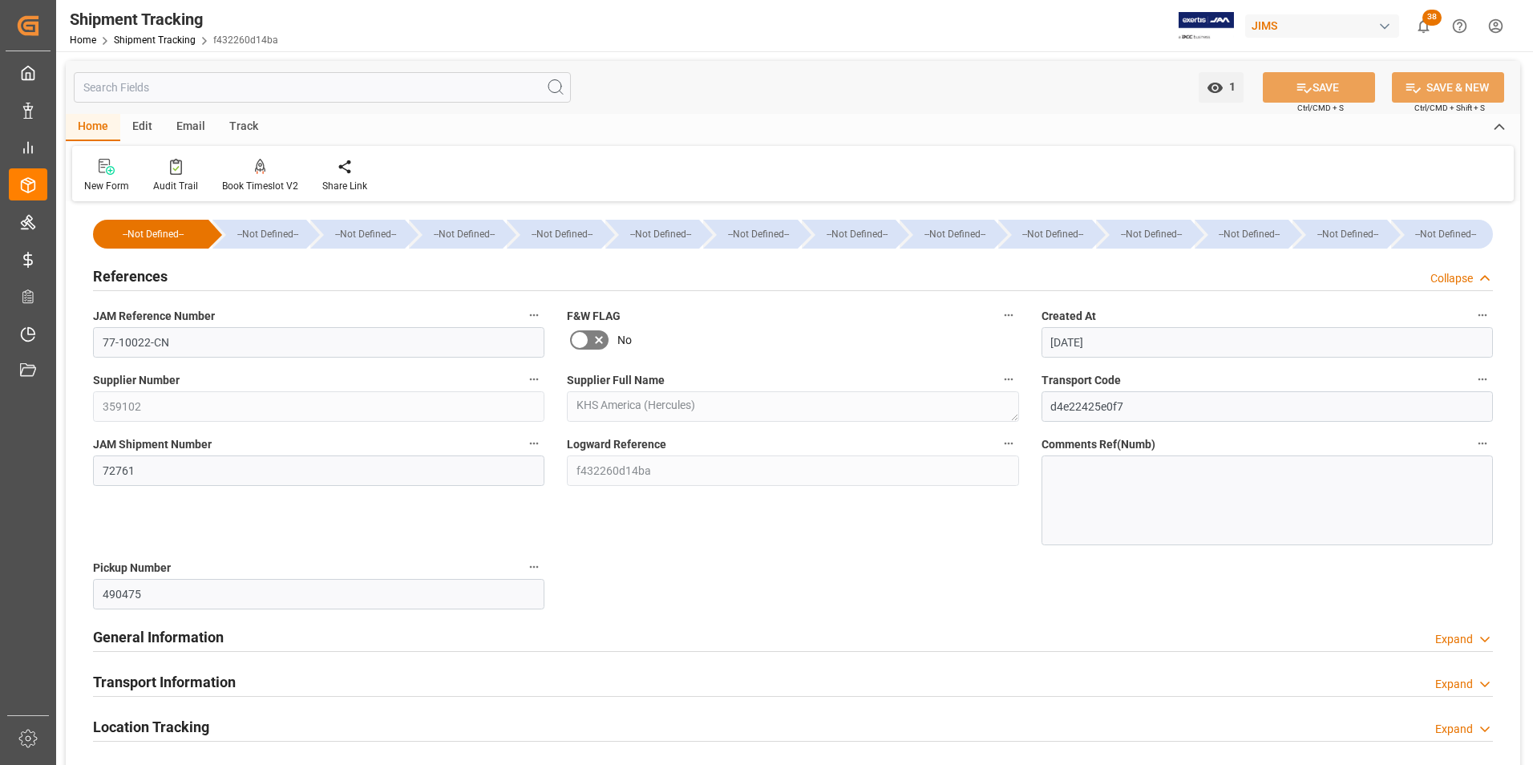
click at [289, 280] on div "References Collapse" at bounding box center [793, 275] width 1400 height 30
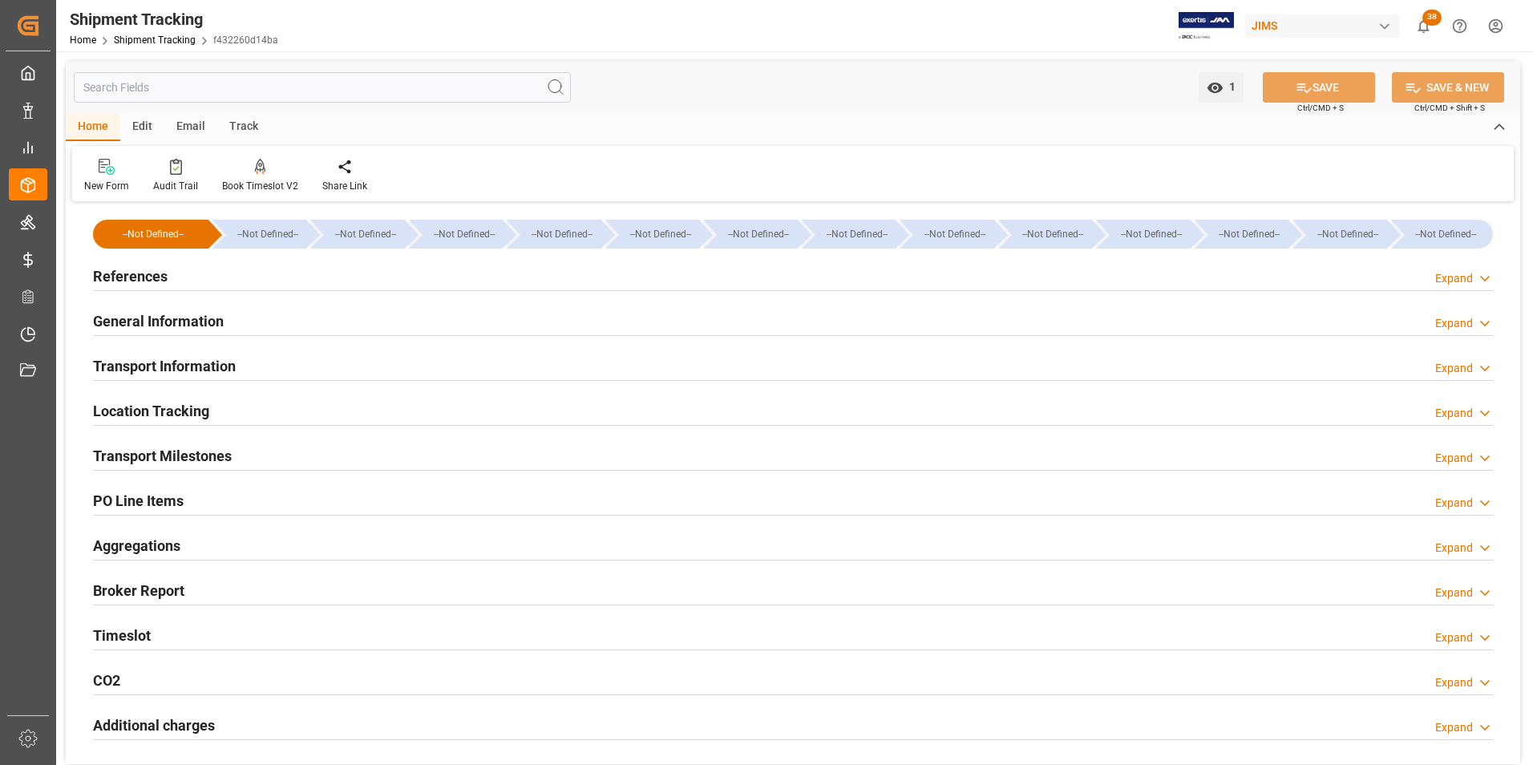
click at [289, 319] on div "General Information Expand" at bounding box center [793, 320] width 1400 height 30
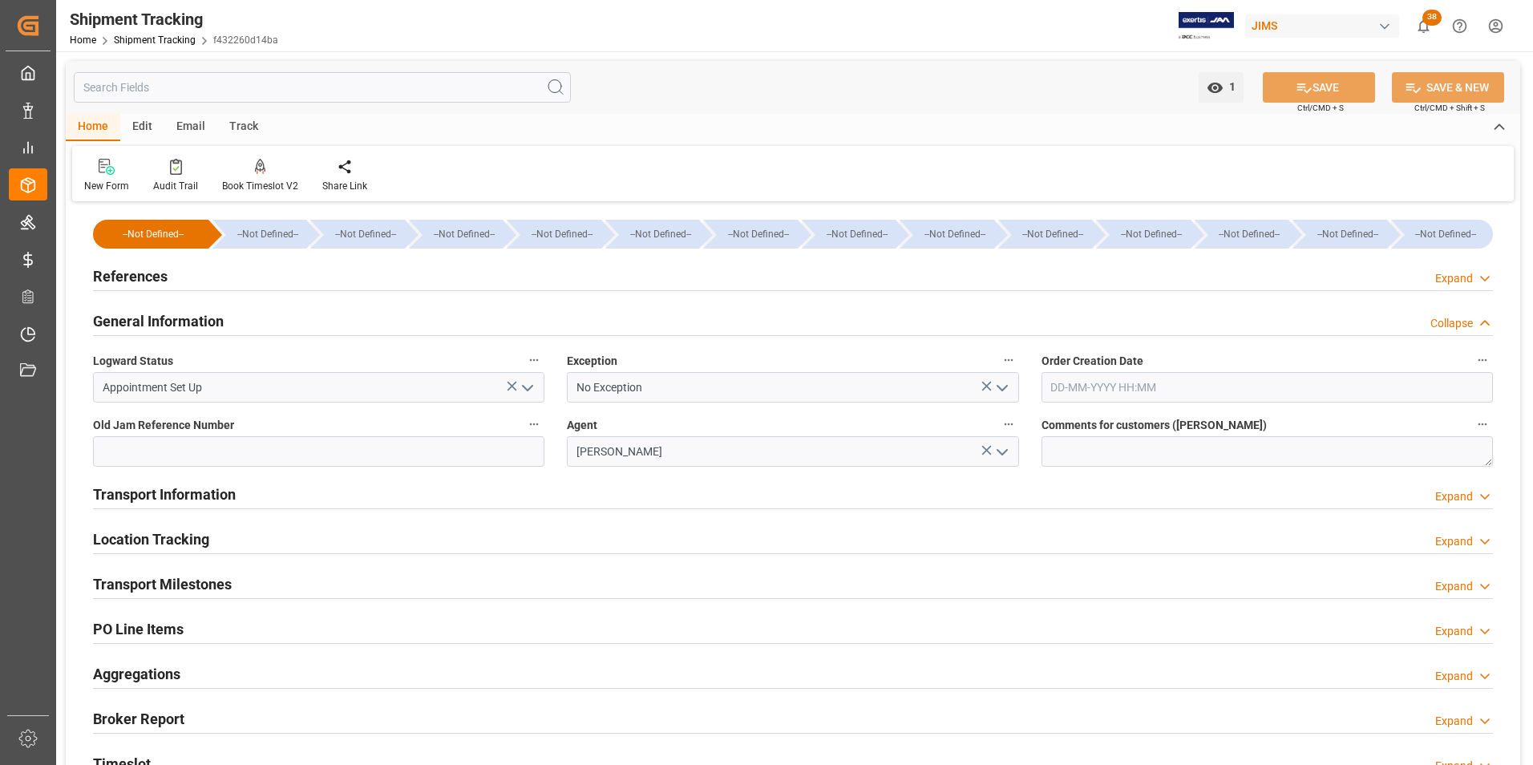
click at [294, 319] on div "General Information Collapse" at bounding box center [793, 320] width 1400 height 30
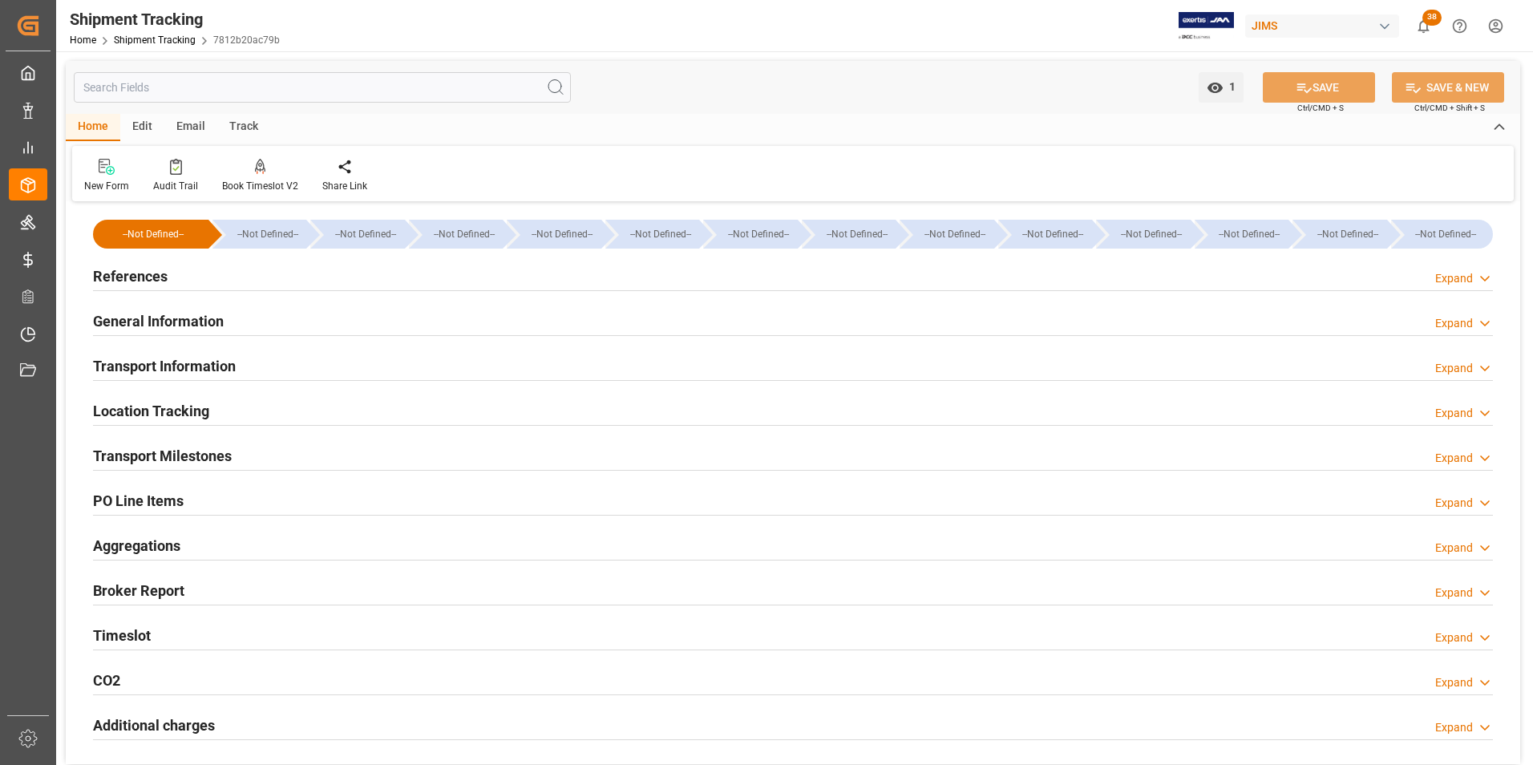
type input "[DATE]"
click at [186, 271] on div "References Expand" at bounding box center [793, 275] width 1400 height 30
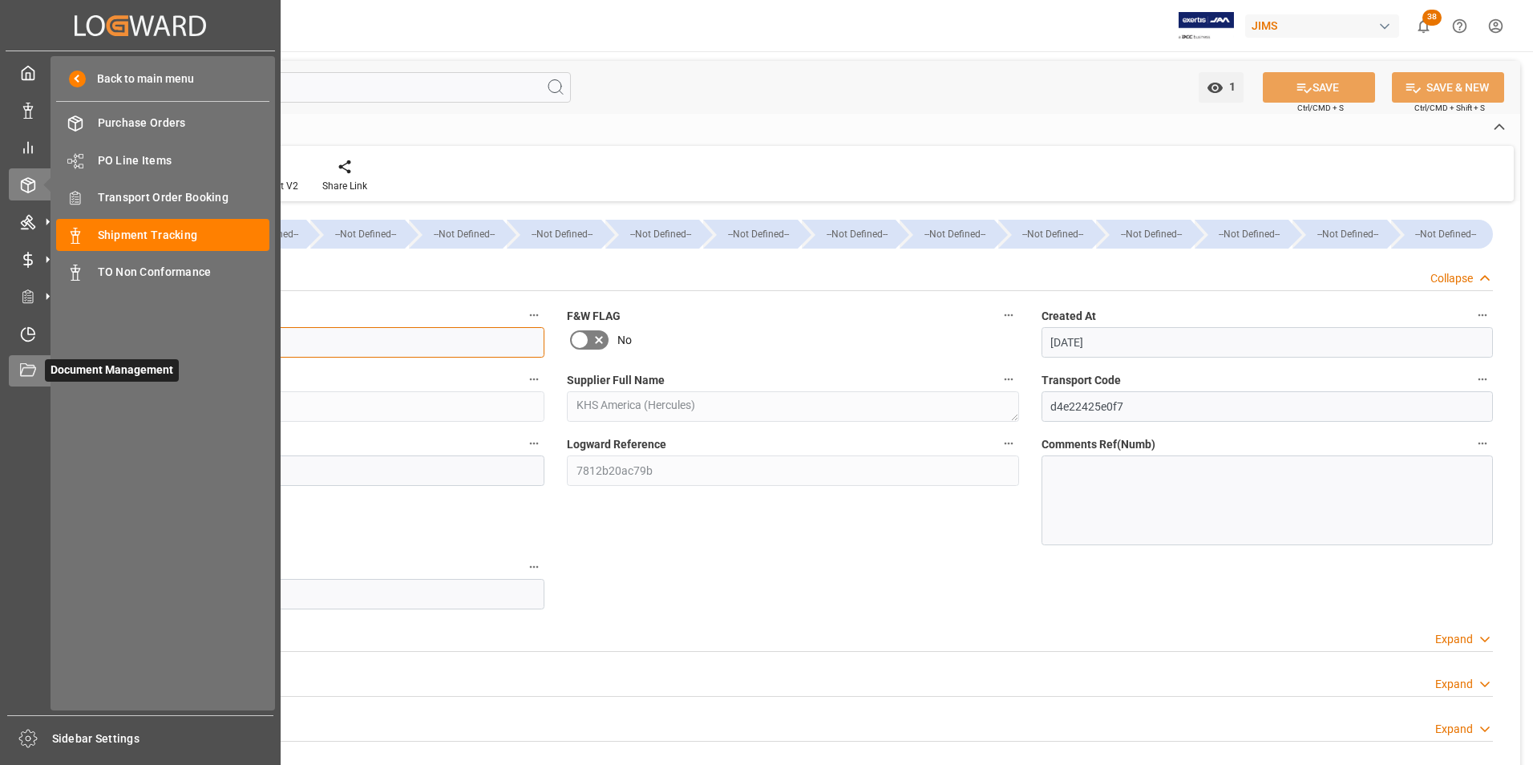
drag, startPoint x: 186, startPoint y: 345, endPoint x: 22, endPoint y: 363, distance: 164.5
click at [22, 363] on div "Created by potrace 1.15, written by Peter Selinger 2001-2017 Created by potrace…" at bounding box center [766, 382] width 1533 height 765
